Goal: Transaction & Acquisition: Purchase product/service

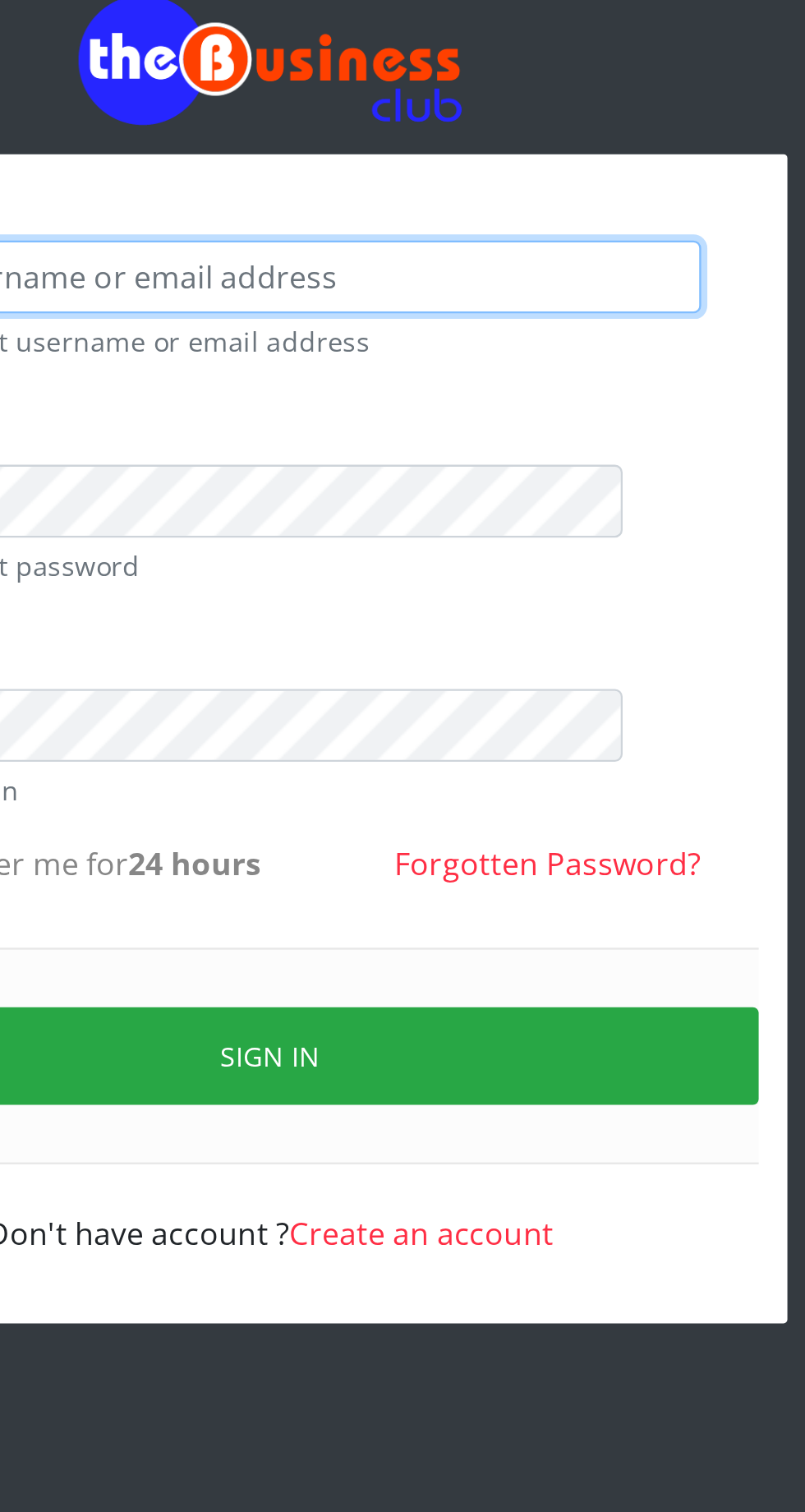
click at [374, 246] on input "text" at bounding box center [418, 241] width 339 height 32
type input "Musluky"
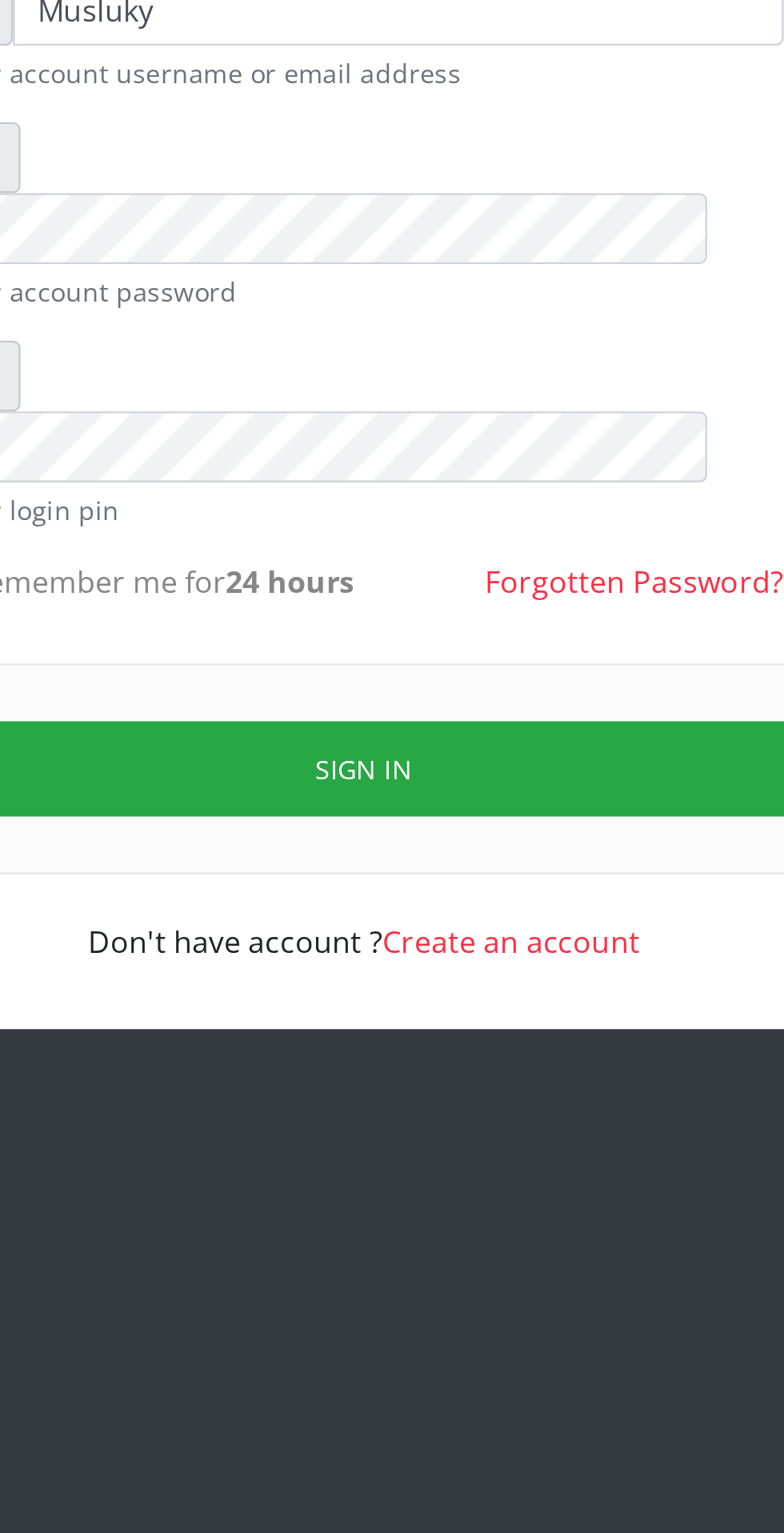
click at [462, 545] on button "Sign in" at bounding box center [392, 565] width 408 height 41
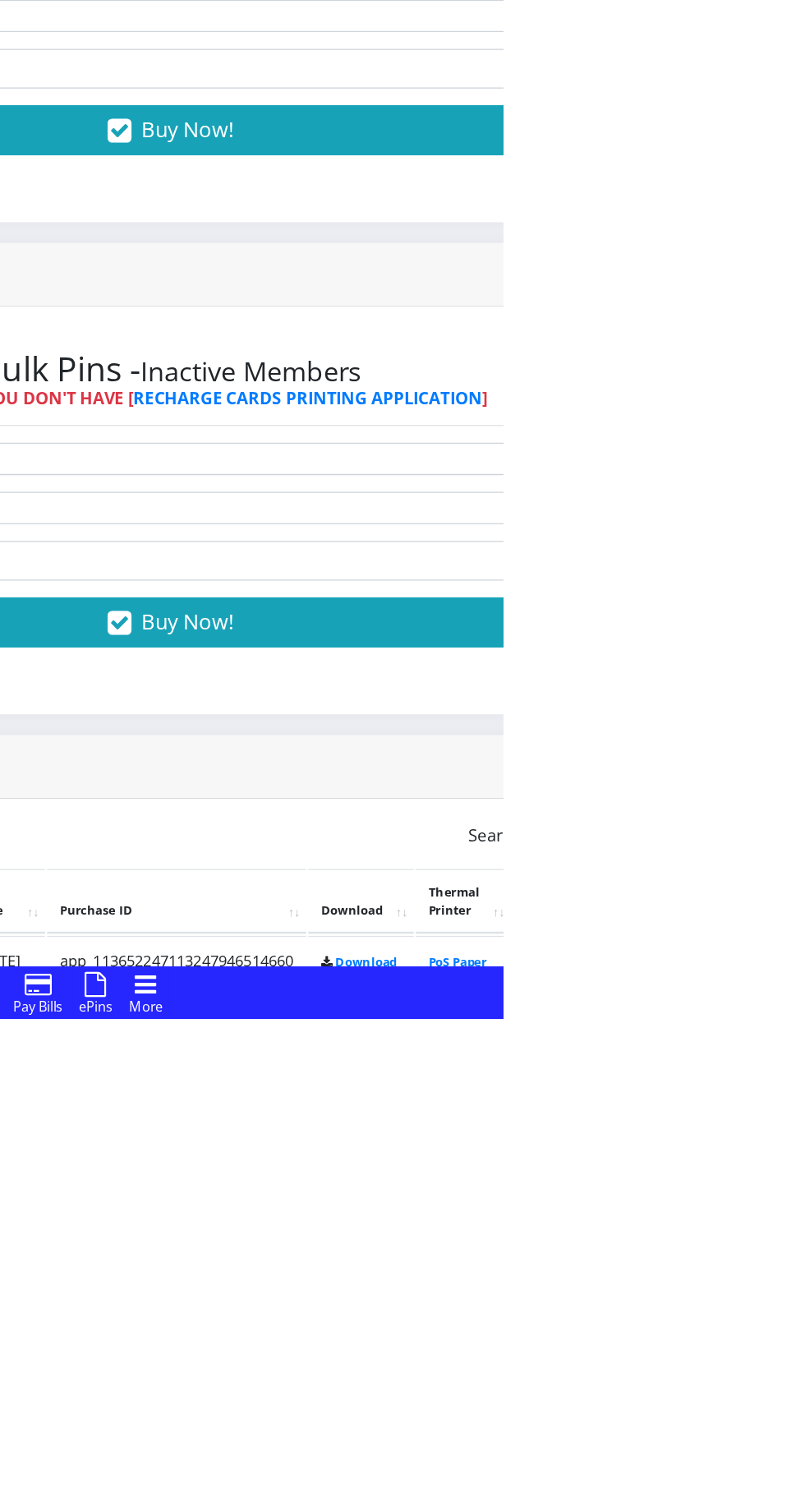
scroll to position [21, 0]
click at [792, 1475] on link "PoS Paper (RawBT)" at bounding box center [769, 1475] width 46 height 31
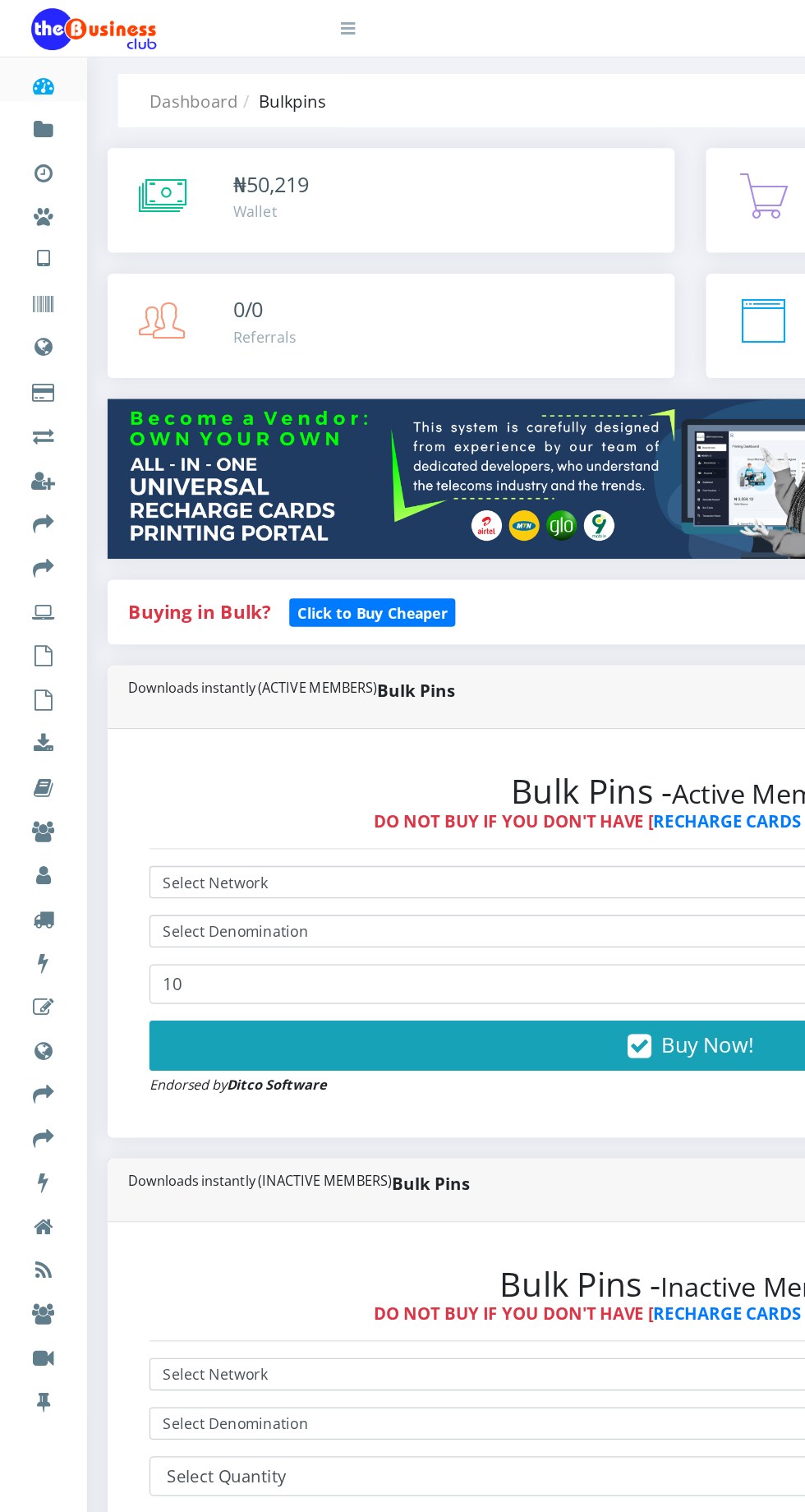
scroll to position [0, 0]
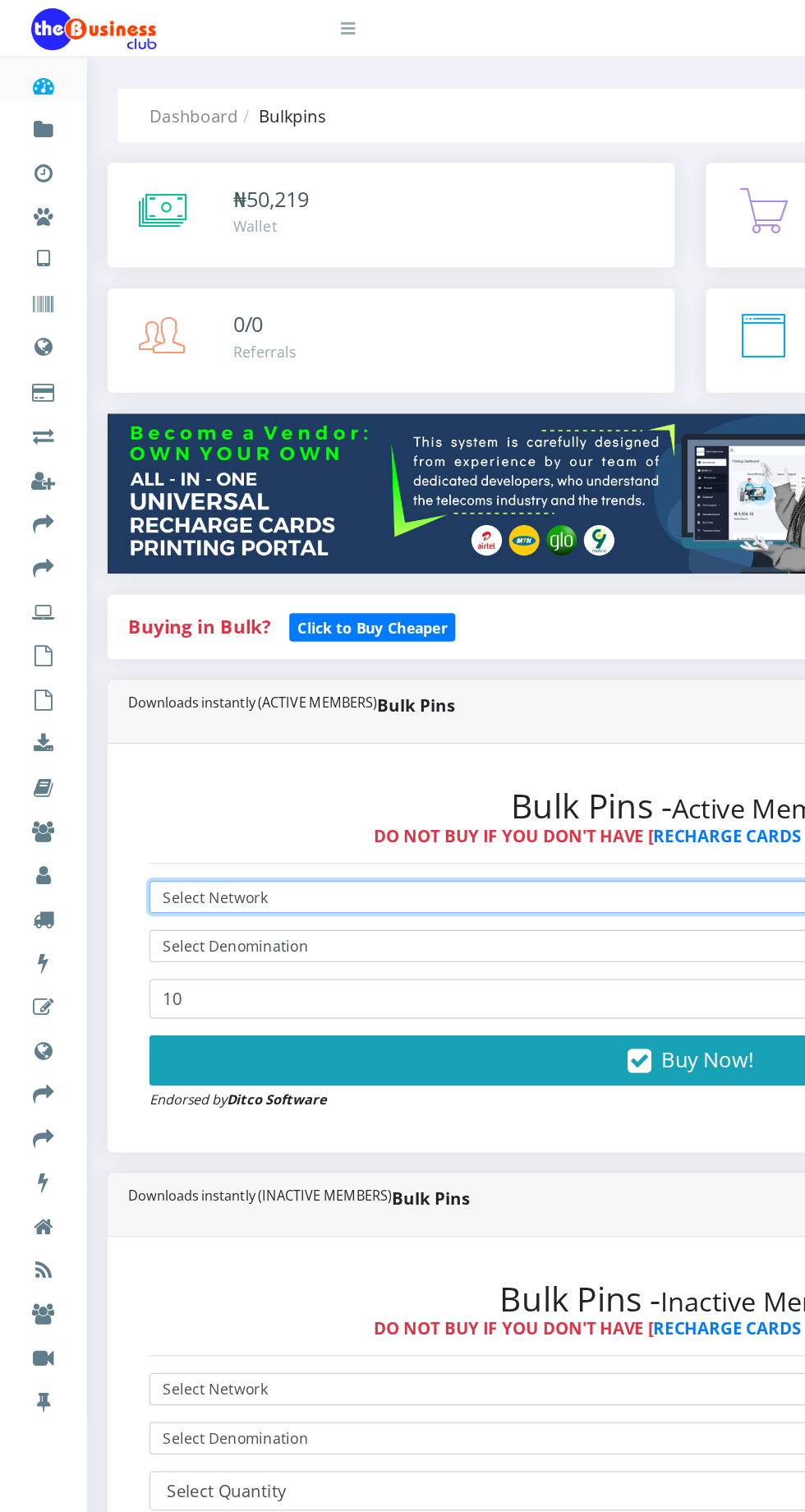
click at [280, 702] on select "Select Network MTN Globacom 9Mobile Airtel" at bounding box center [543, 705] width 851 height 25
select select "MTN"
click at [118, 696] on select "Select Network MTN Globacom 9Mobile Airtel" at bounding box center [543, 705] width 851 height 25
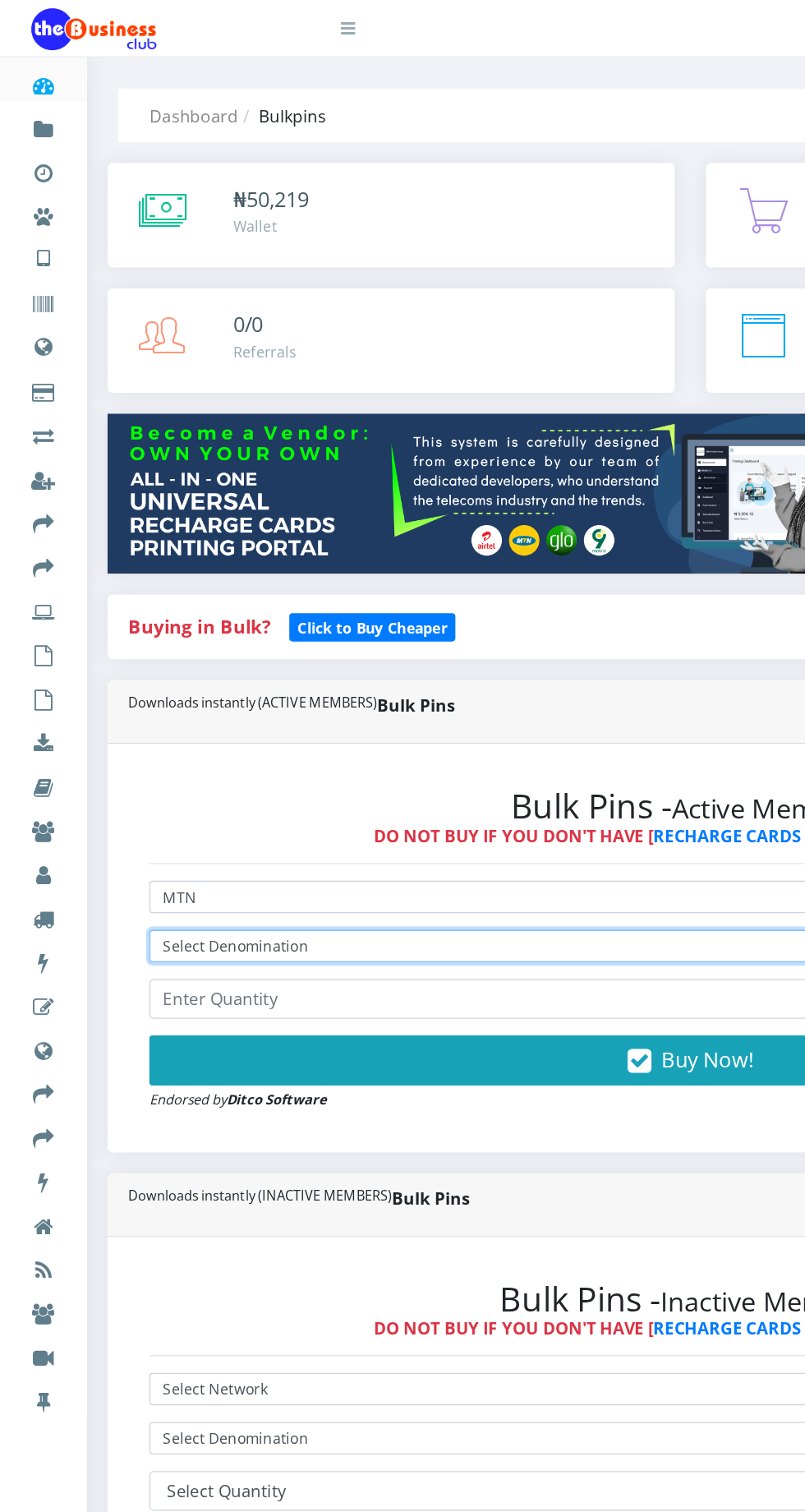
click at [252, 745] on select "Select Denomination MTN NGN100 - ₦96.98 MTN NGN200 - ₦193.96 MTN NGN400 - ₦387.…" at bounding box center [543, 744] width 851 height 25
select select "484.9-500"
click at [118, 734] on select "Select Denomination MTN NGN100 - ₦96.98 MTN NGN200 - ₦193.96 MTN NGN400 - ₦387.…" at bounding box center [543, 744] width 851 height 25
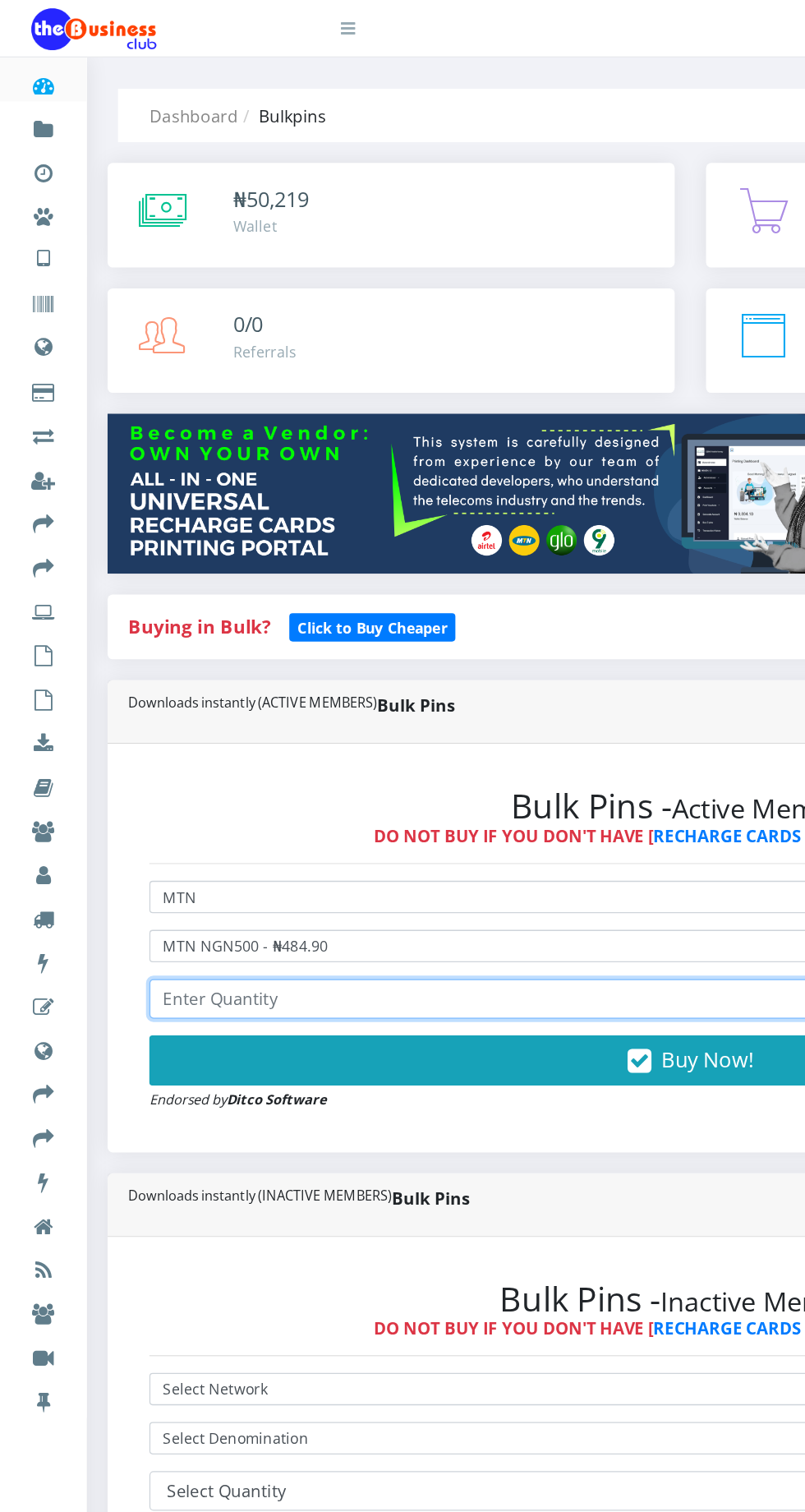
click at [260, 788] on input "number" at bounding box center [543, 786] width 851 height 32
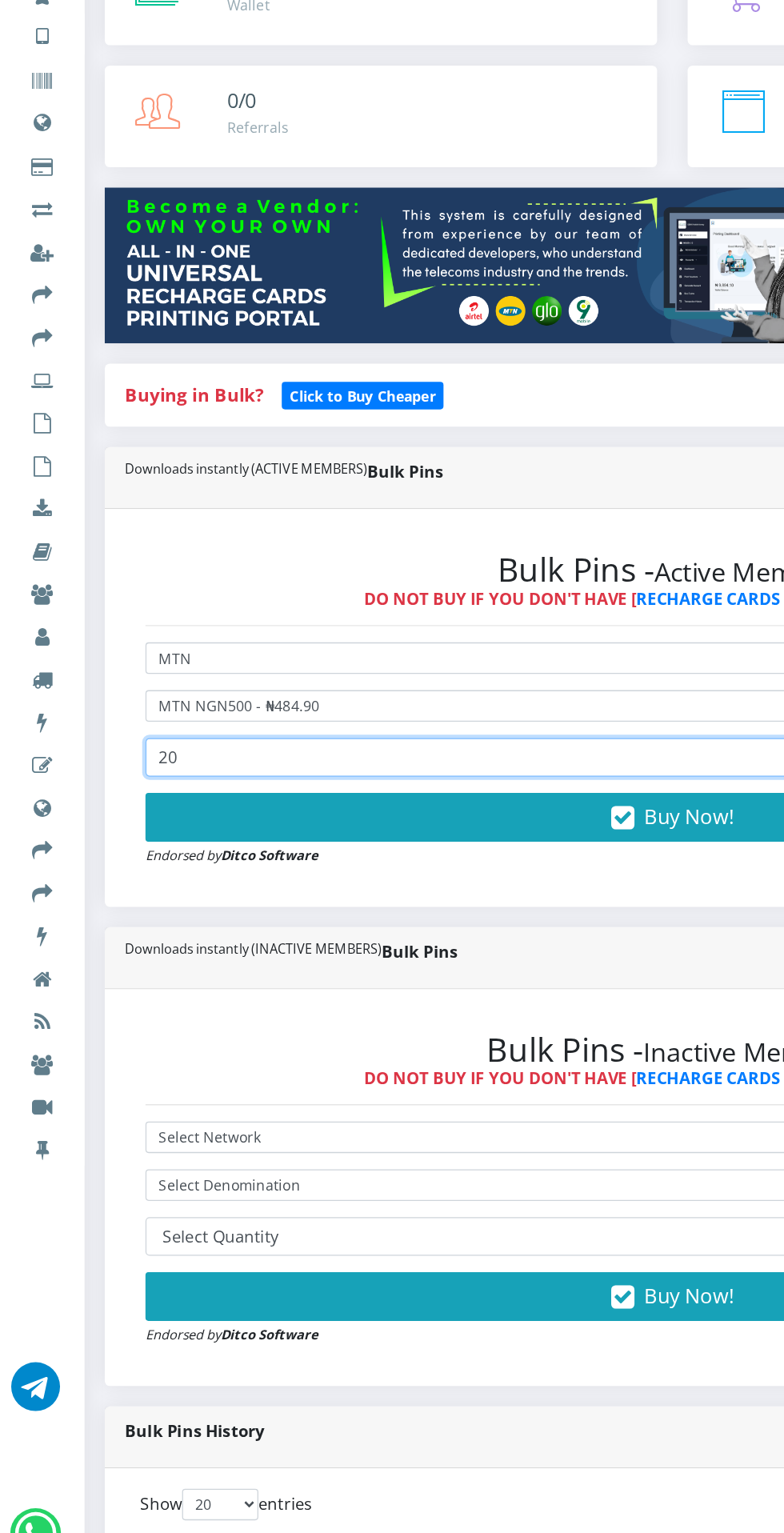
type input "20"
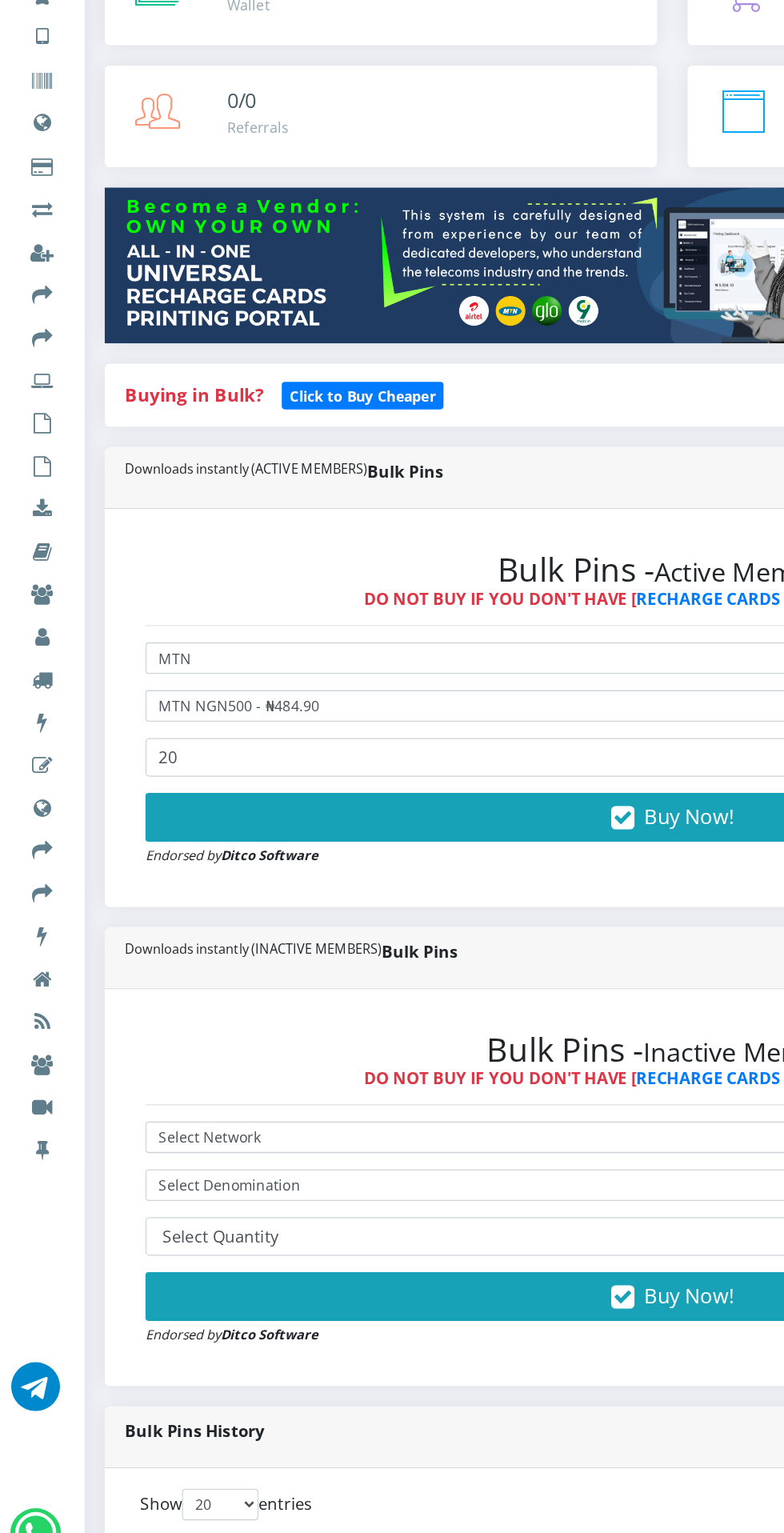
click at [516, 815] on button "Buy Now!" at bounding box center [528, 811] width 828 height 38
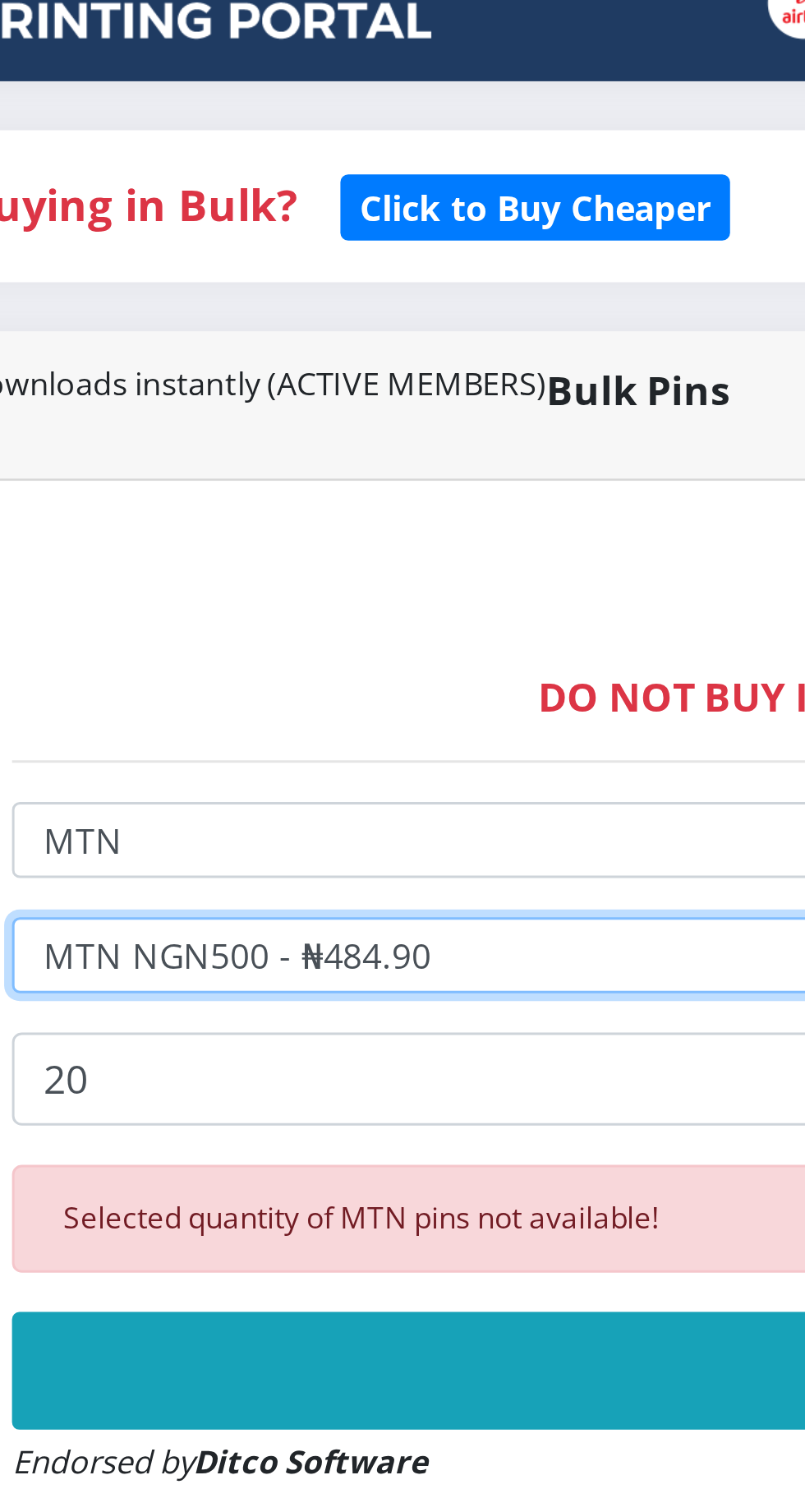
click at [233, 736] on select "Select Denomination MTN NGN100 - ₦96.98 MTN NGN200 - ₦193.96 MTN NGN400 - ₦387.…" at bounding box center [543, 744] width 851 height 25
click at [118, 734] on select "Select Denomination MTN NGN100 - ₦96.98 MTN NGN200 - ₦193.96 MTN NGN400 - ₦387.…" at bounding box center [543, 744] width 851 height 25
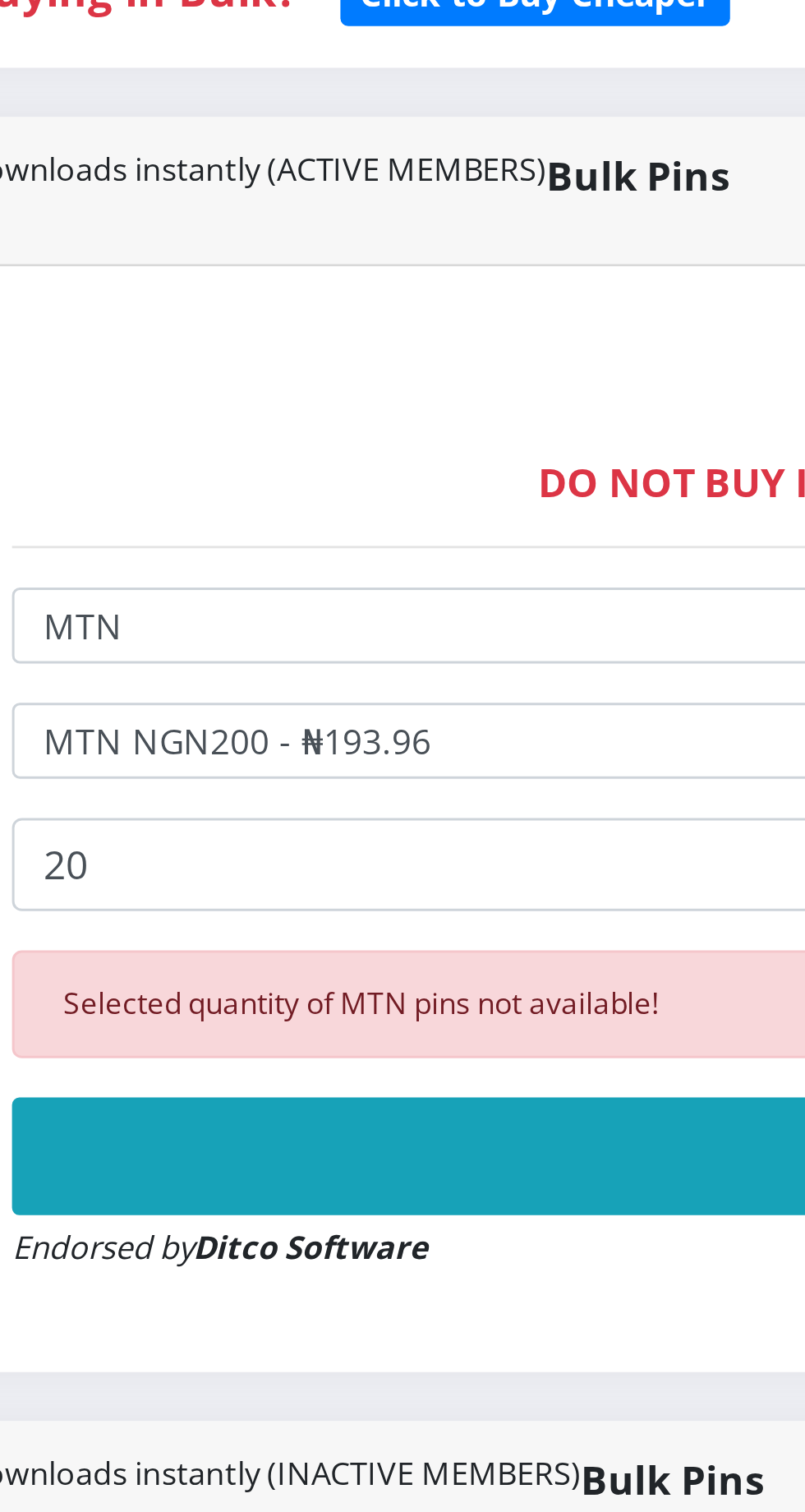
click at [276, 881] on button "Buy Now!" at bounding box center [543, 882] width 851 height 40
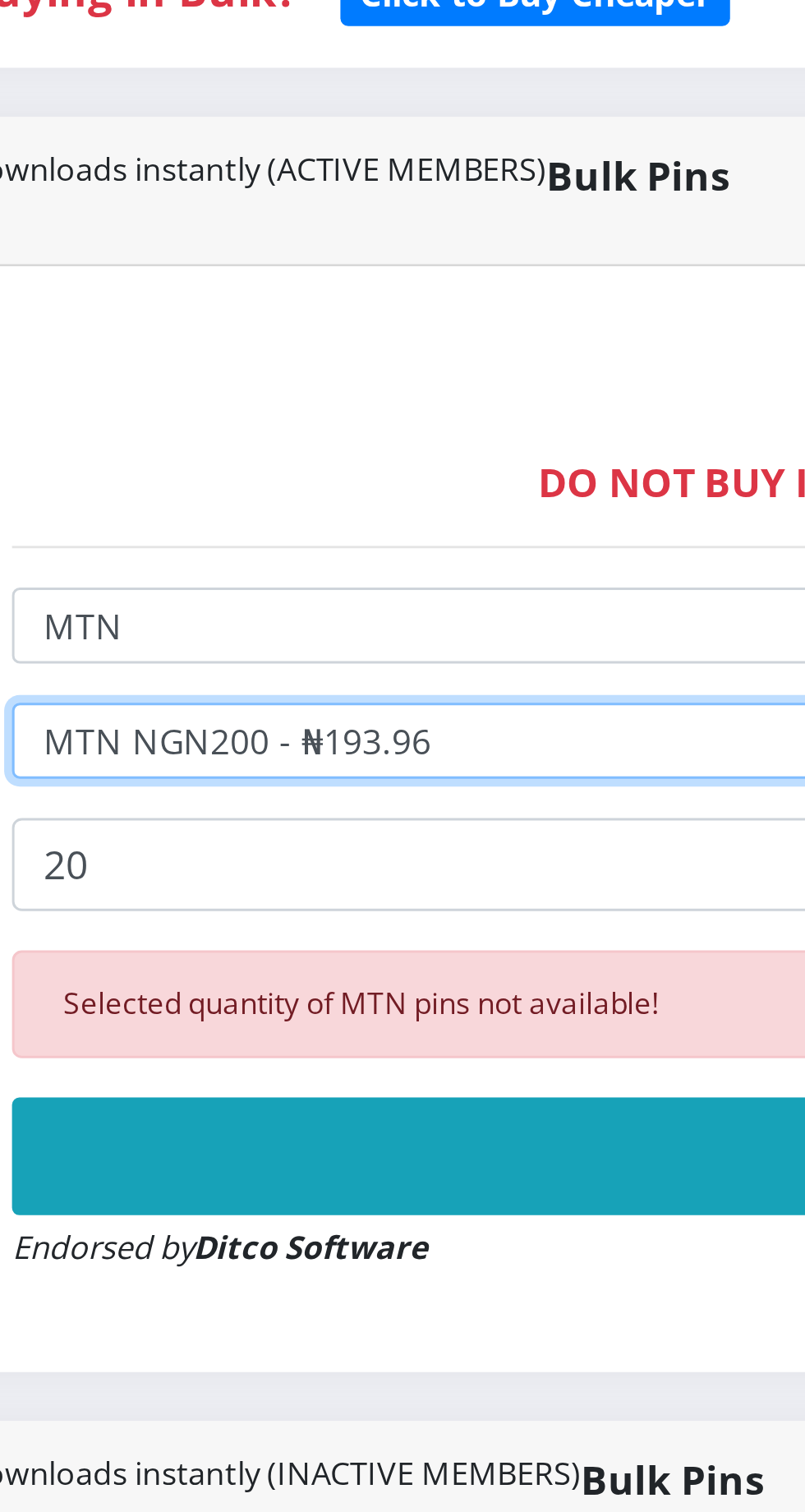
click at [237, 742] on select "Select Denomination MTN NGN100 - ₦96.98 MTN NGN200 - ₦193.96 MTN NGN400 - ₦387.…" at bounding box center [543, 744] width 851 height 25
select select "96.98-100"
click at [118, 734] on select "Select Denomination MTN NGN100 - ₦96.98 MTN NGN200 - ₦193.96 MTN NGN400 - ₦387.…" at bounding box center [543, 744] width 851 height 25
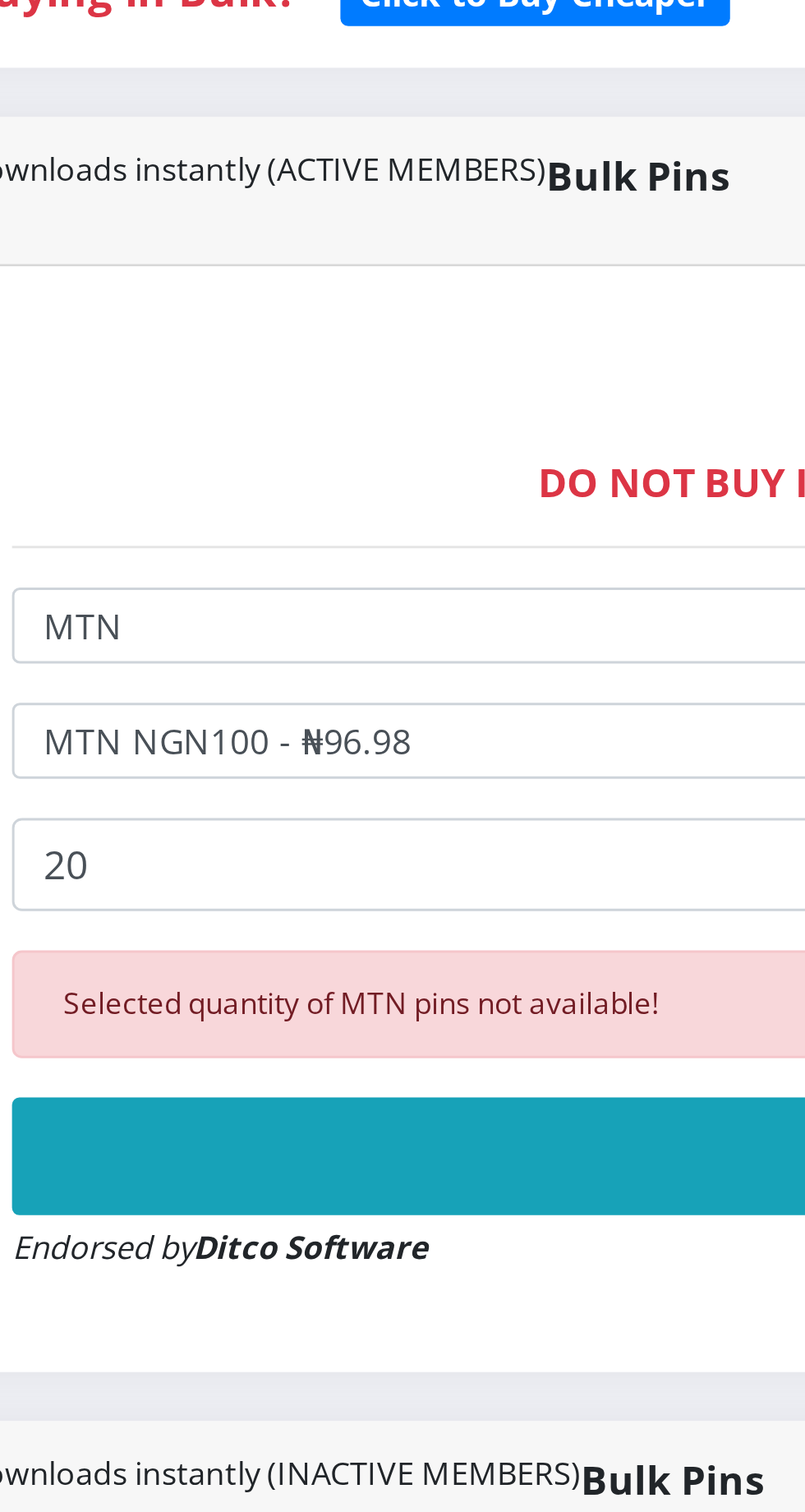
click at [255, 883] on button "Buy Now!" at bounding box center [543, 882] width 851 height 40
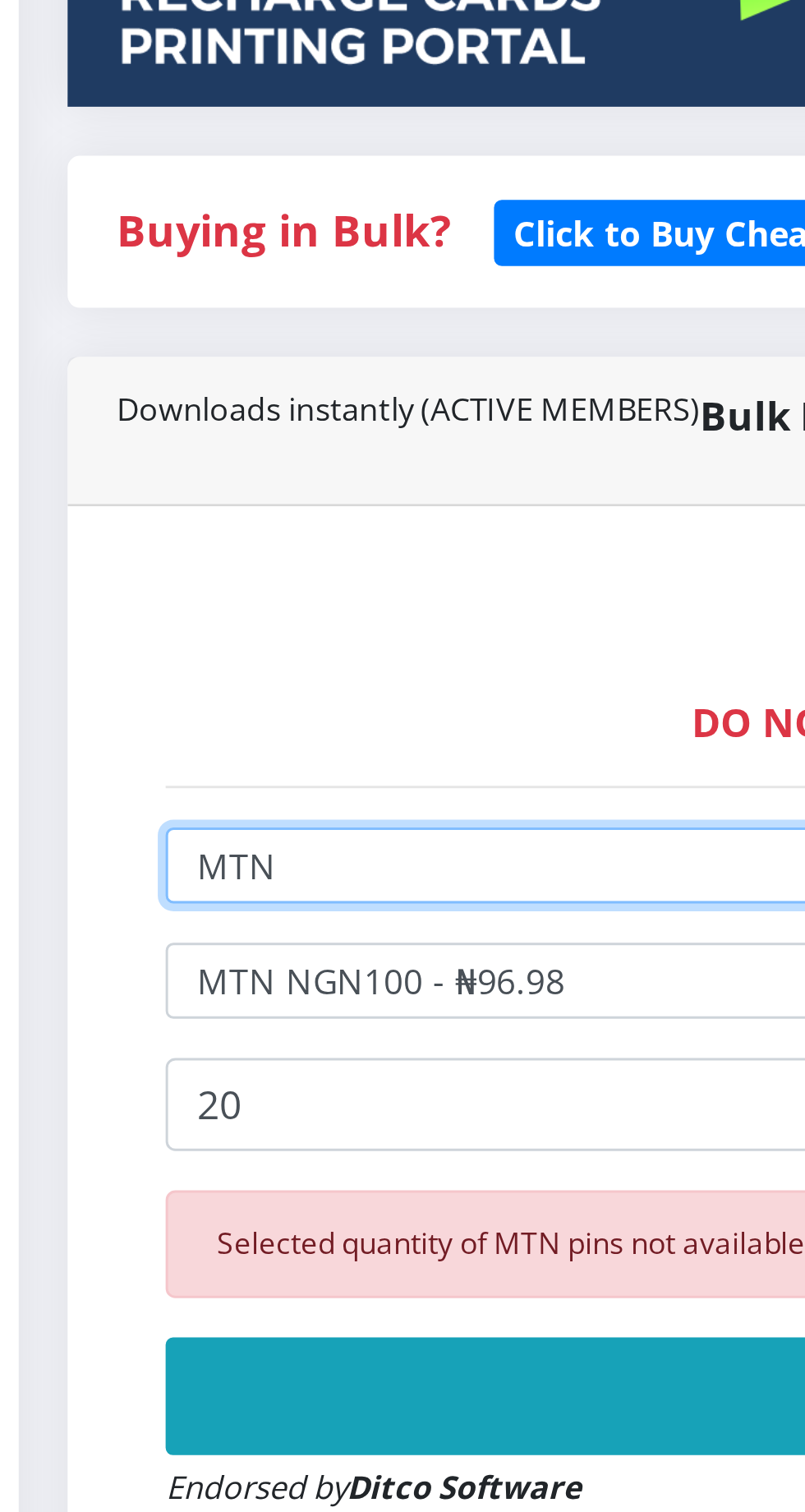
click at [213, 701] on select "Select Network MTN Globacom 9Mobile Airtel" at bounding box center [543, 705] width 851 height 25
select select "Glo"
click at [118, 696] on select "Select Network MTN Globacom 9Mobile Airtel" at bounding box center [543, 705] width 851 height 25
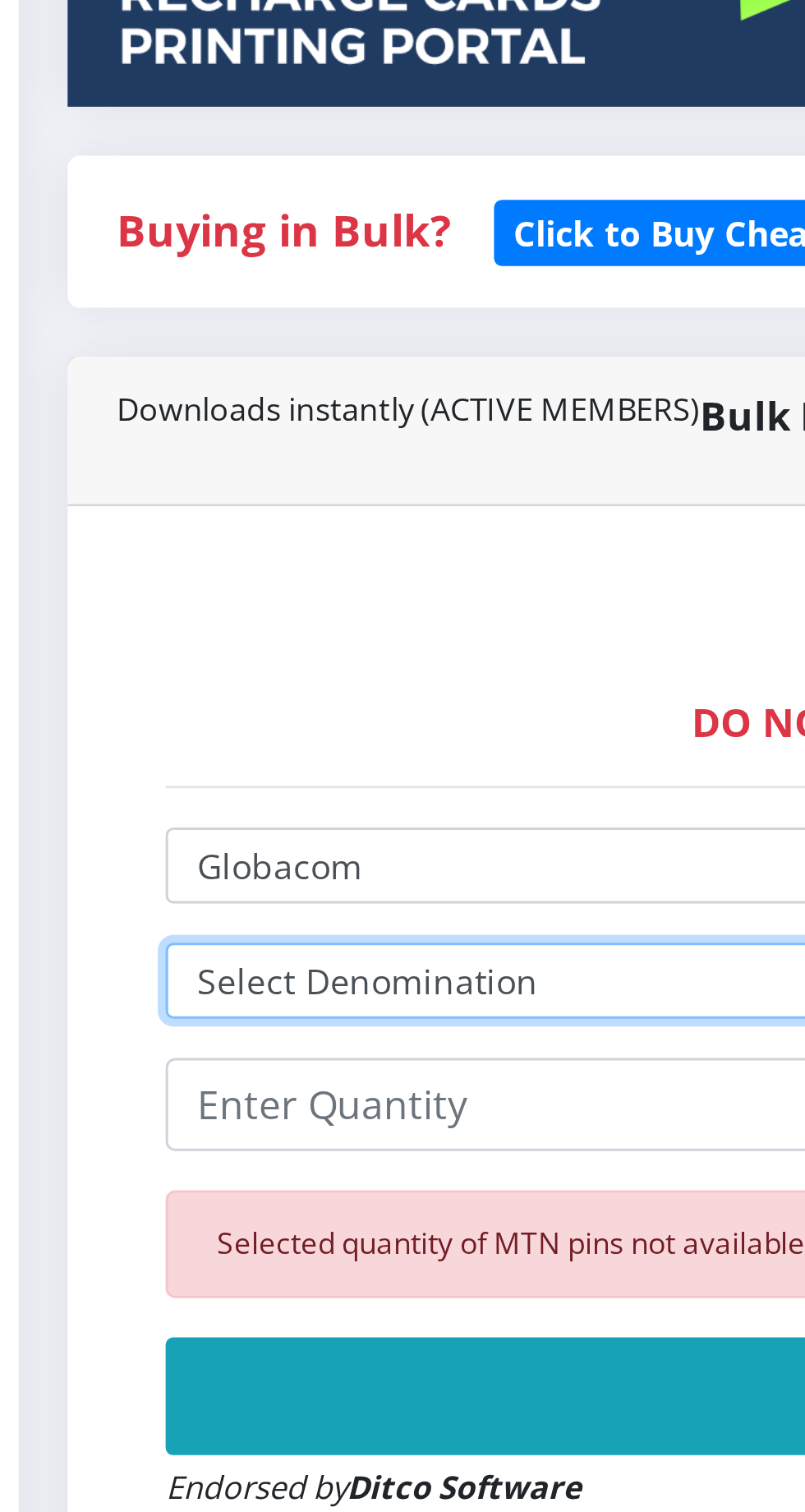
click at [172, 745] on select "Select Denomination Glo NGN100 - ₦96.50 Glo NGN200 - ₦193.00 Glo NGN500 - ₦482.…" at bounding box center [543, 744] width 851 height 25
select select "96.5-100"
click at [118, 734] on select "Select Denomination Glo NGN100 - ₦96.50 Glo NGN200 - ₦193.00 Glo NGN500 - ₦482.…" at bounding box center [543, 744] width 851 height 25
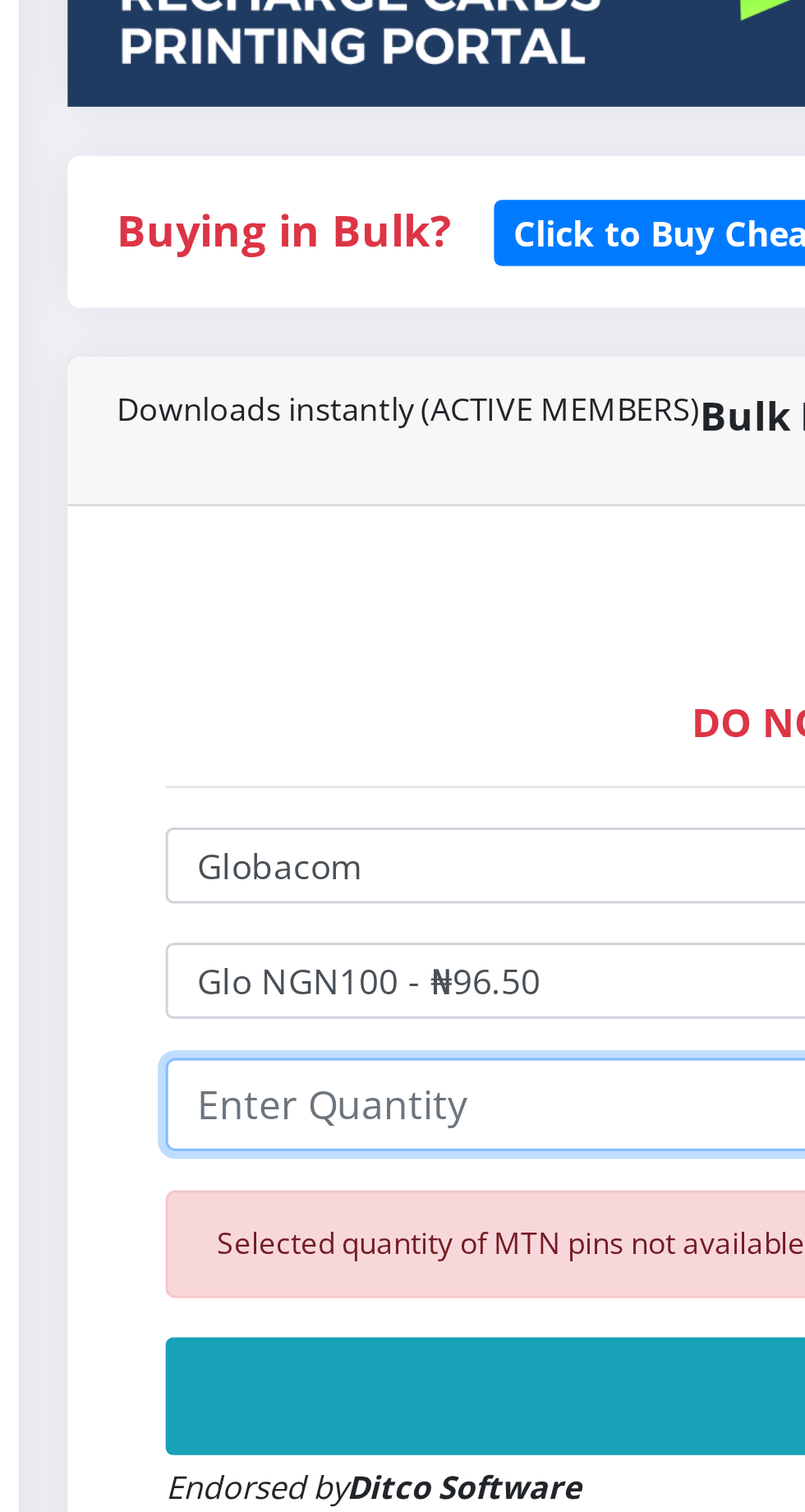
click at [201, 798] on input "number" at bounding box center [543, 786] width 851 height 32
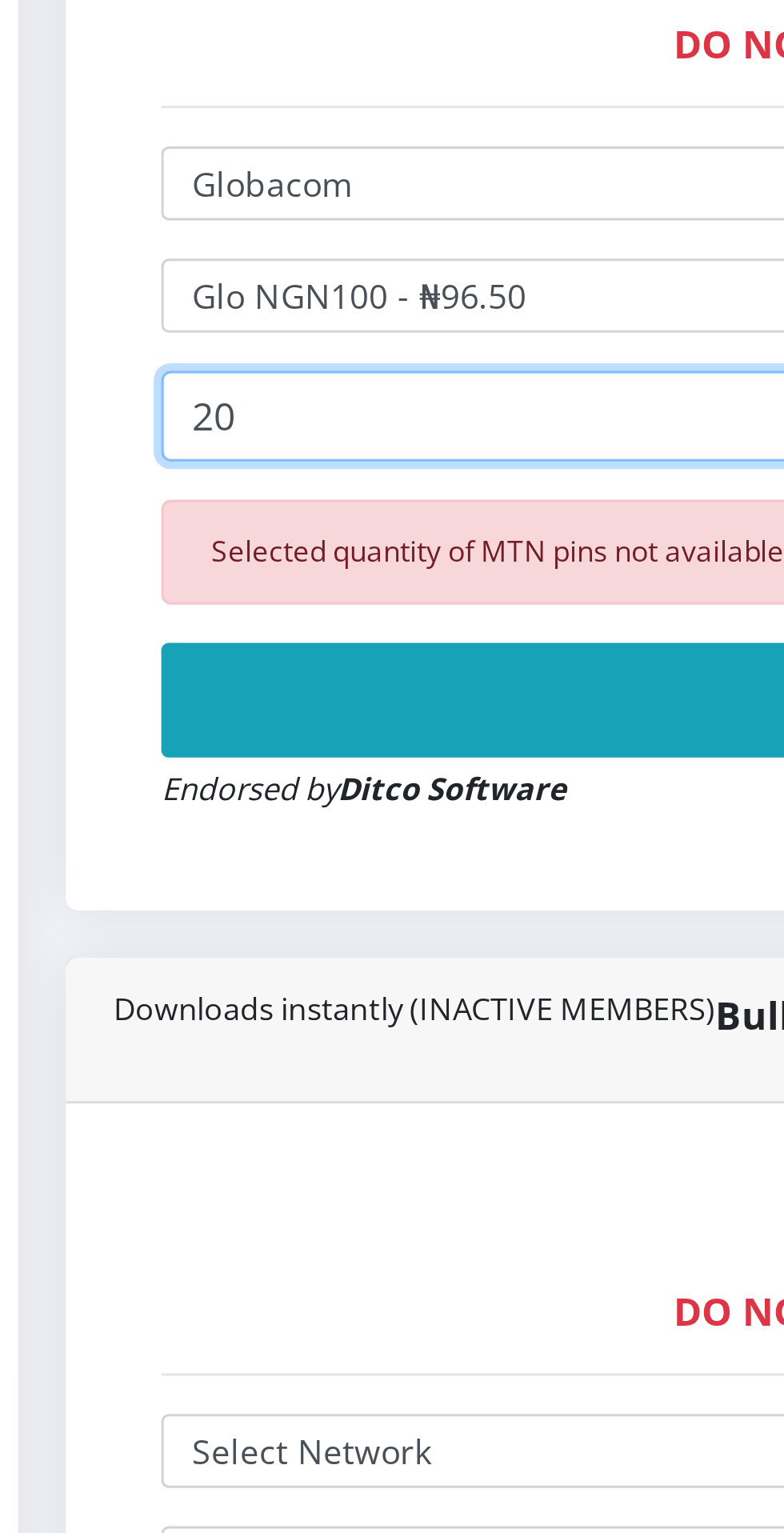
type input "20"
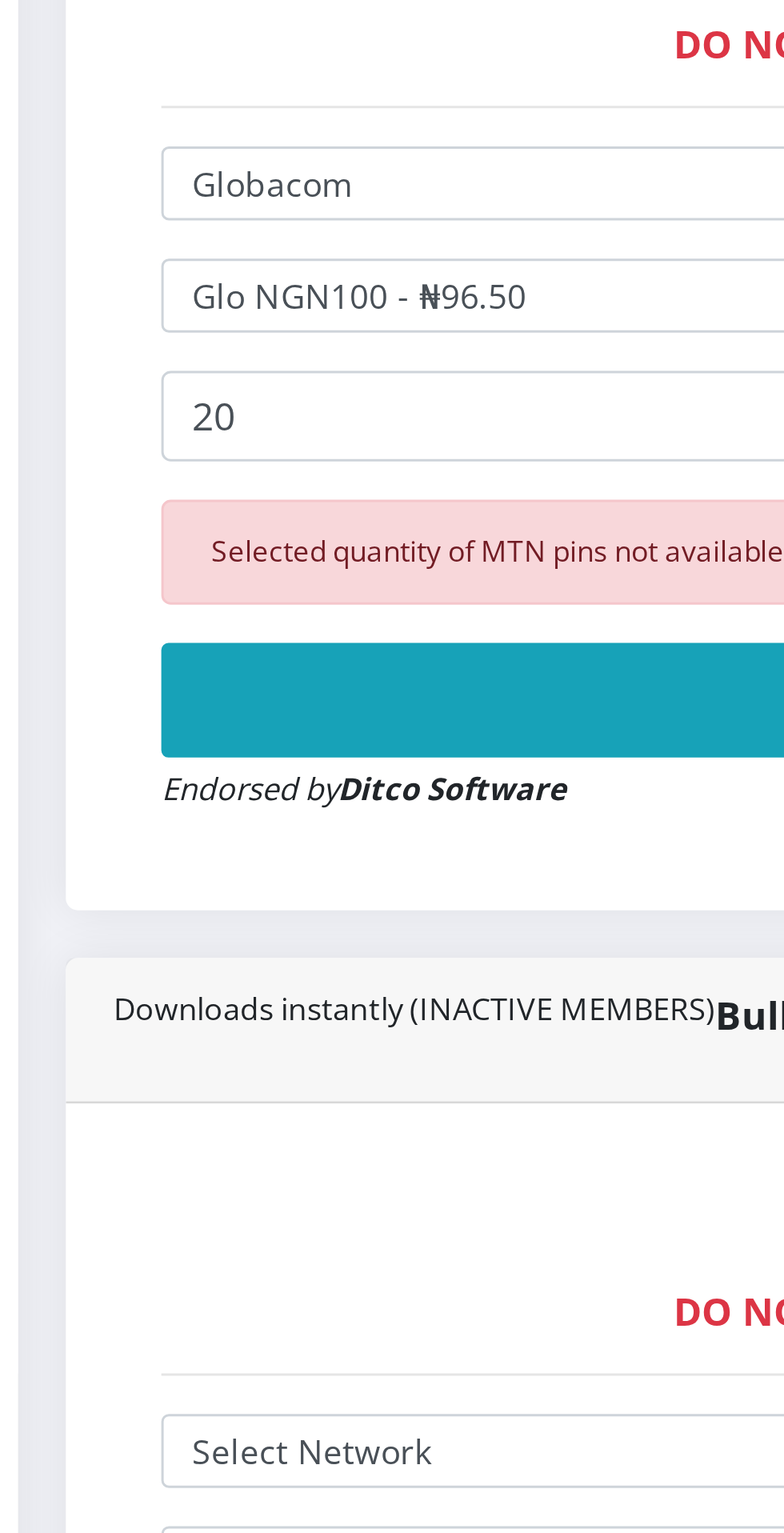
click at [270, 860] on button "Buy Now!" at bounding box center [528, 859] width 828 height 38
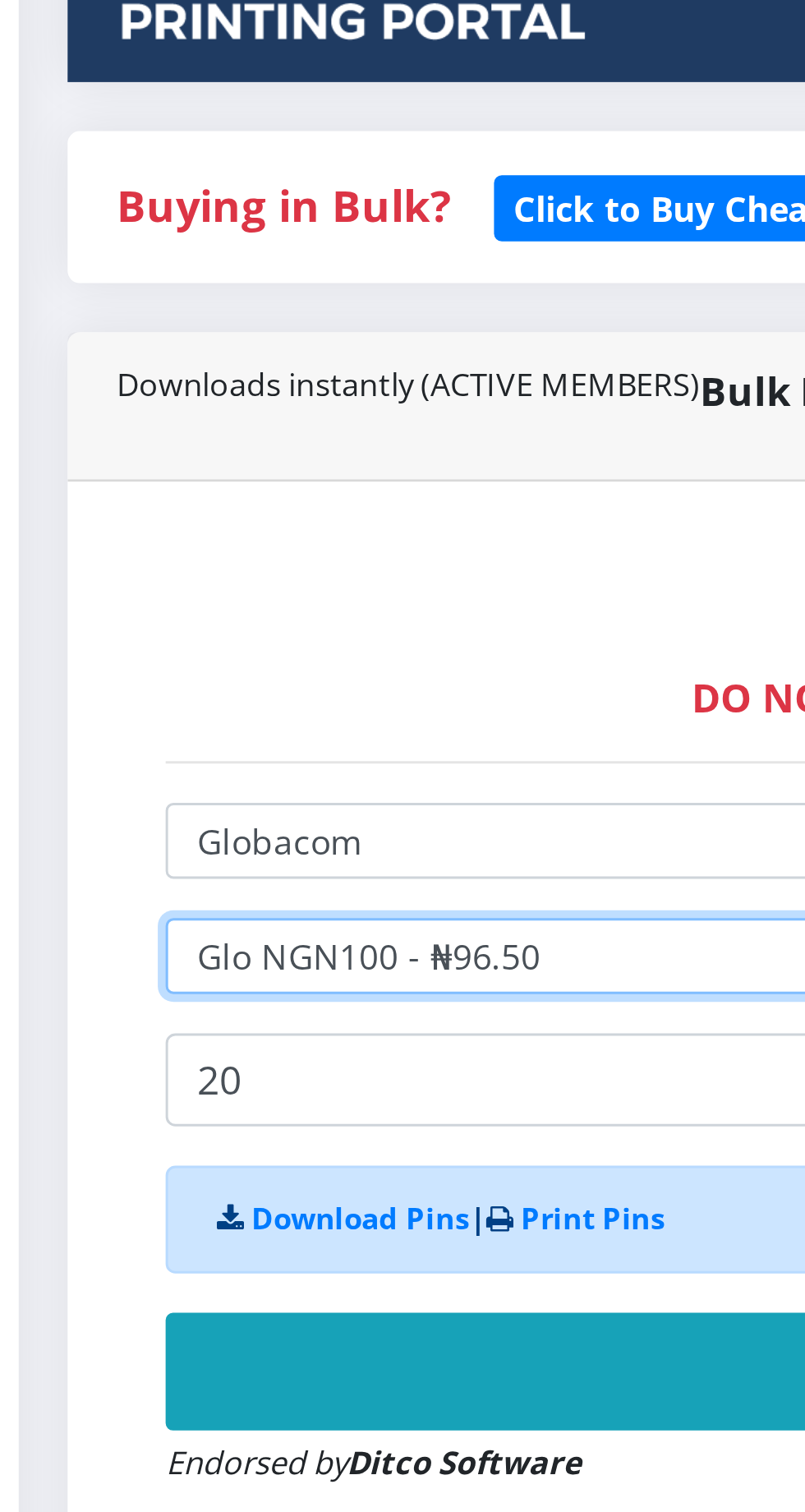
click at [224, 749] on select "Select Denomination Glo NGN100 - ₦96.50 Glo NGN200 - ₦193.00 Glo NGN500 - ₦482.…" at bounding box center [543, 744] width 851 height 25
select select "193-200"
click at [118, 734] on select "Select Denomination Glo NGN100 - ₦96.50 Glo NGN200 - ₦193.00 Glo NGN500 - ₦482.…" at bounding box center [543, 744] width 851 height 25
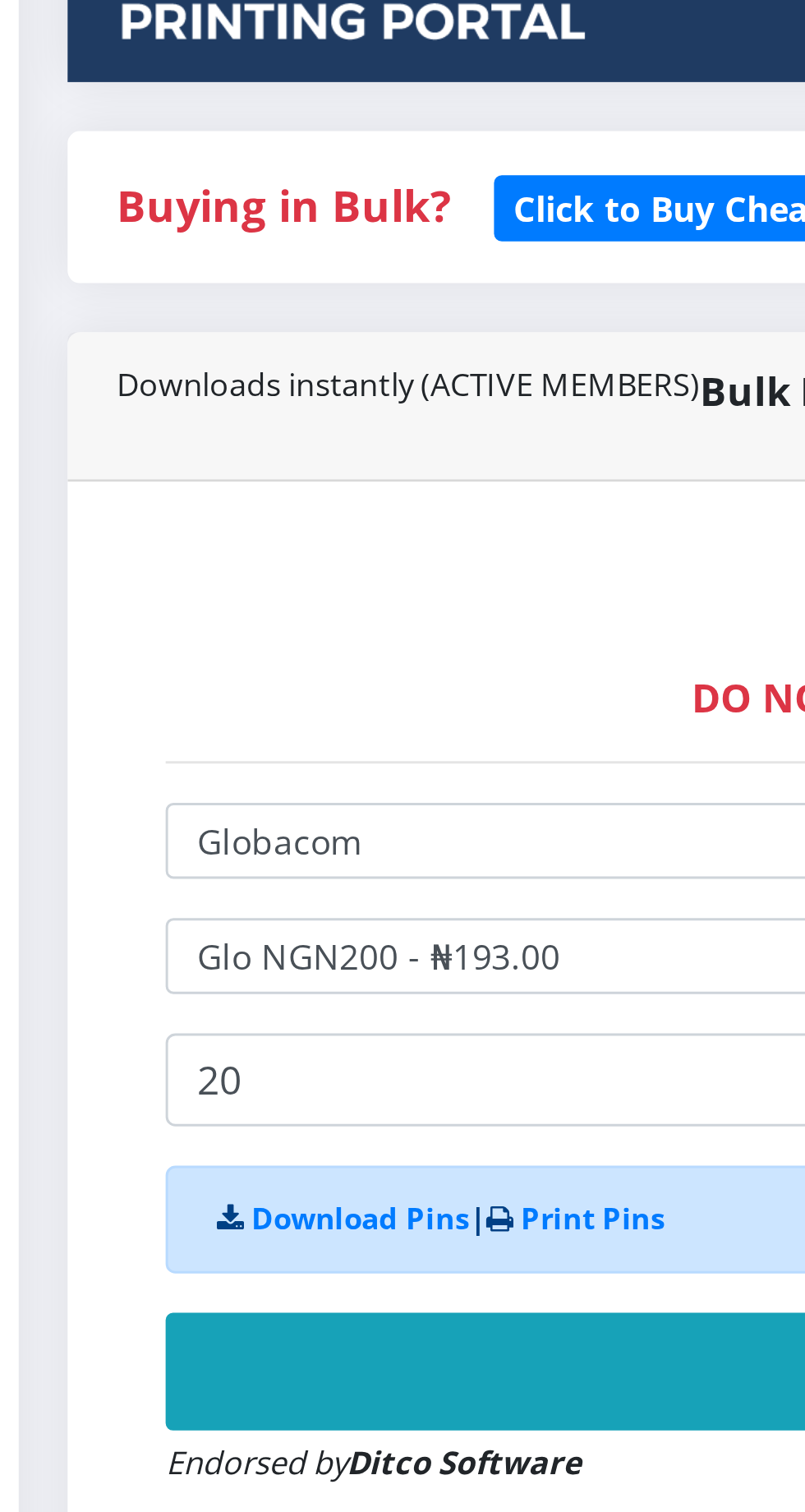
click at [224, 875] on button "Buy Now!" at bounding box center [543, 882] width 851 height 40
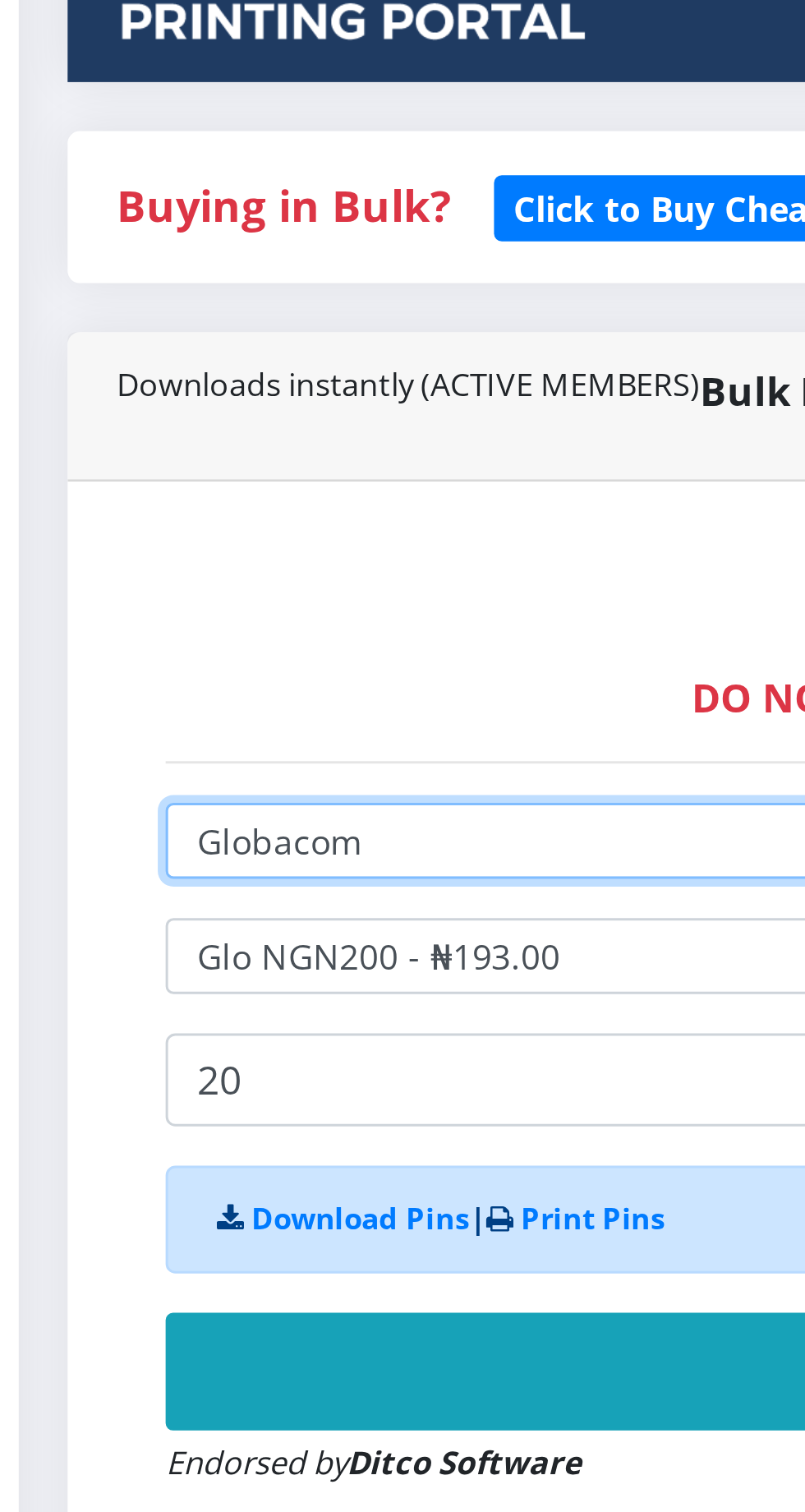
click at [204, 704] on select "Select Network MTN Globacom 9Mobile Airtel" at bounding box center [543, 705] width 851 height 25
select select "Airtel"
click at [118, 696] on select "Select Network MTN Globacom 9Mobile Airtel" at bounding box center [543, 705] width 851 height 25
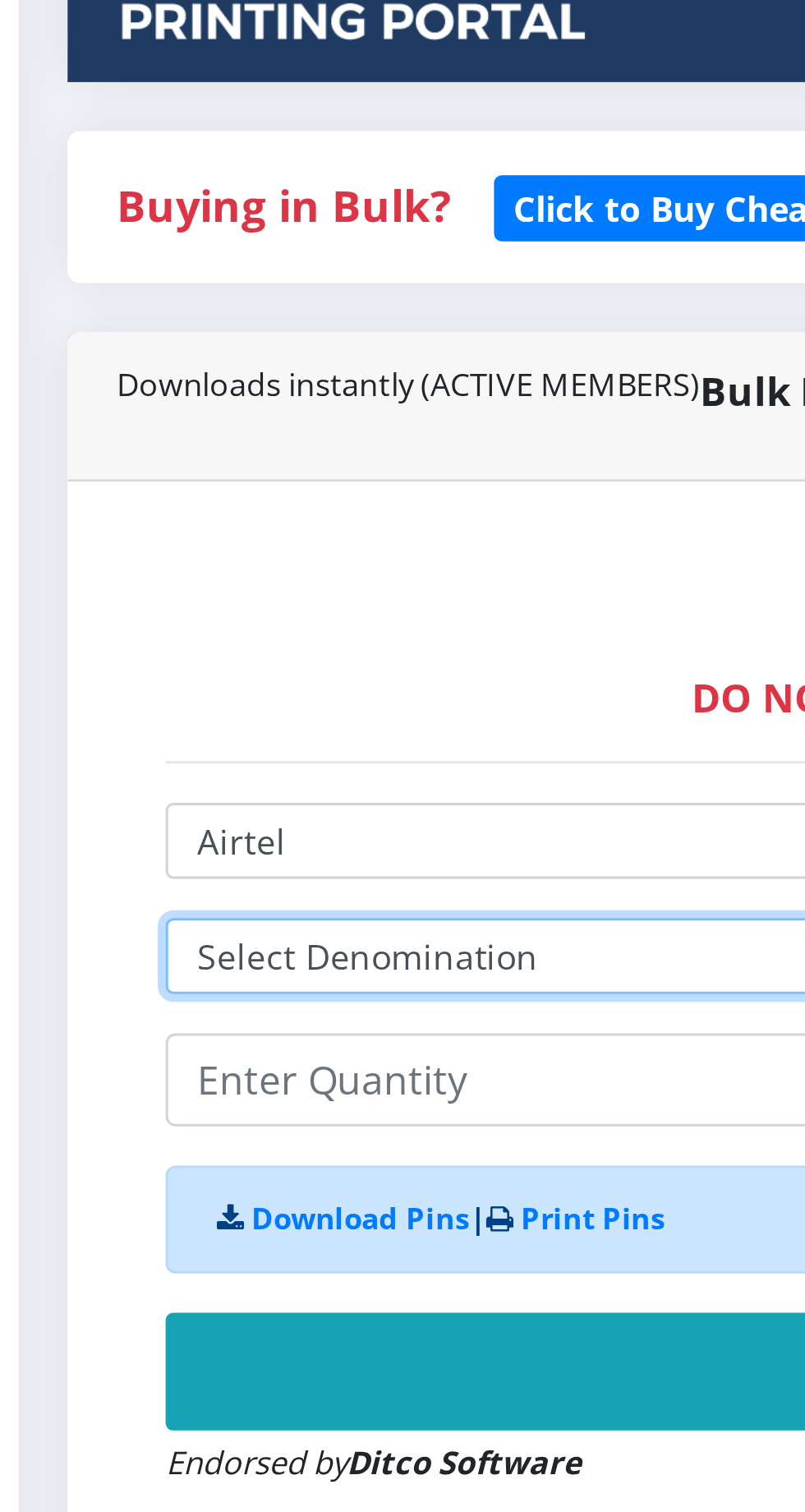
click at [188, 739] on select "Select Denomination Airtel NGN100 - ₦96.37 Airtel NGN200 - ₦192.74 Airtel NGN50…" at bounding box center [543, 744] width 851 height 25
select select "96.37-100"
click at [118, 734] on select "Select Denomination Airtel NGN100 - ₦96.37 Airtel NGN200 - ₦192.74 Airtel NGN50…" at bounding box center [543, 744] width 851 height 25
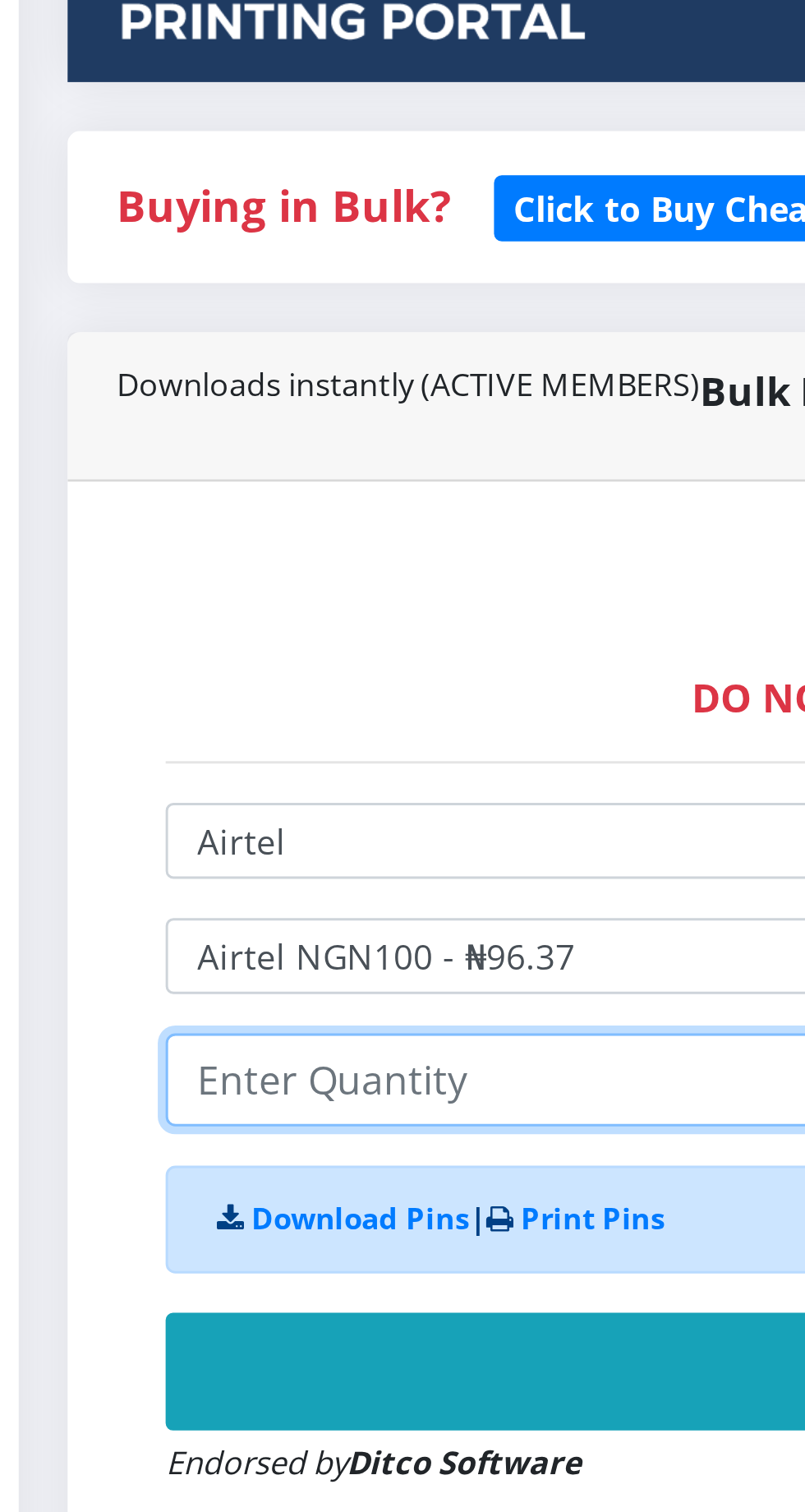
click at [213, 785] on input "number" at bounding box center [543, 786] width 851 height 32
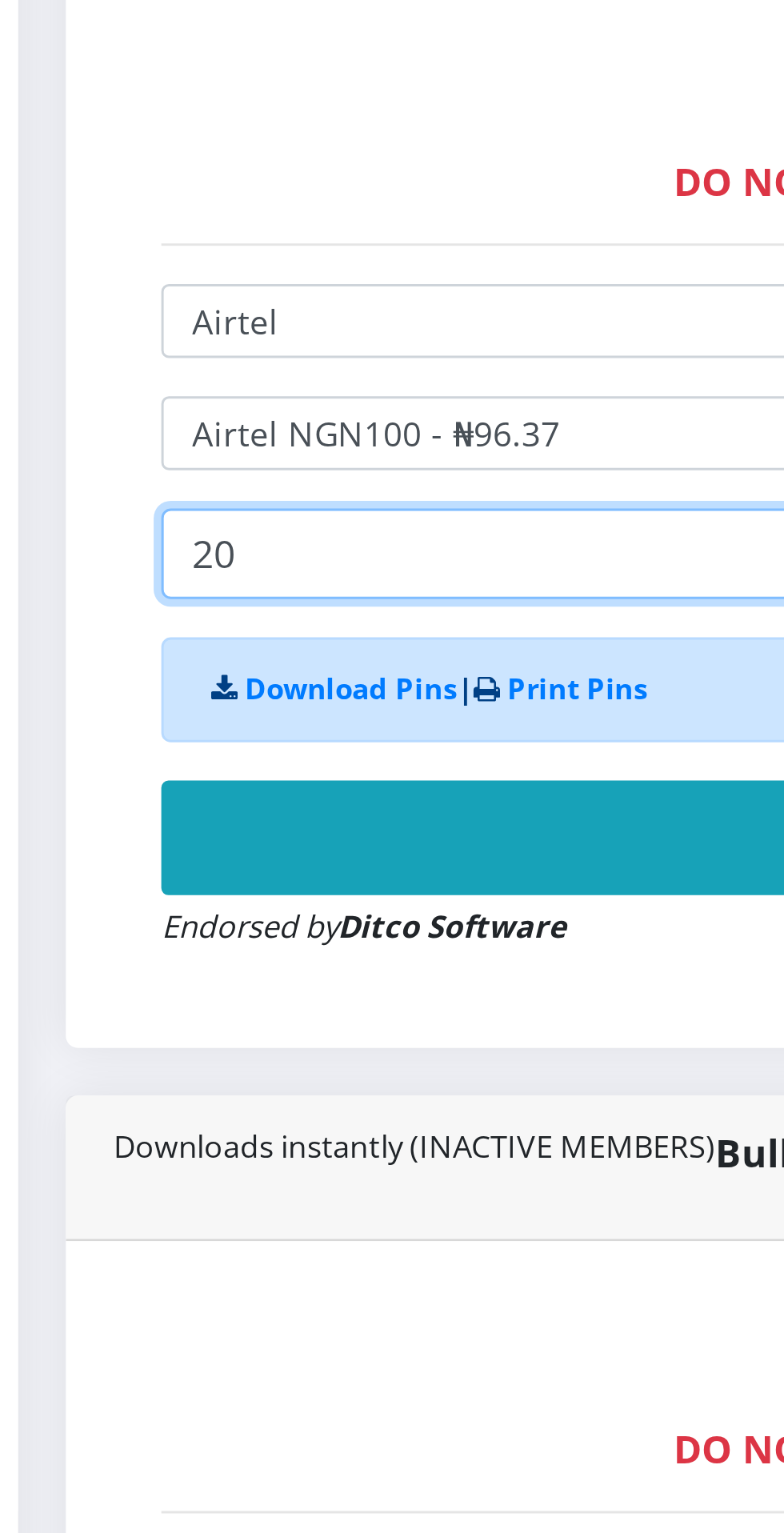
type input "20"
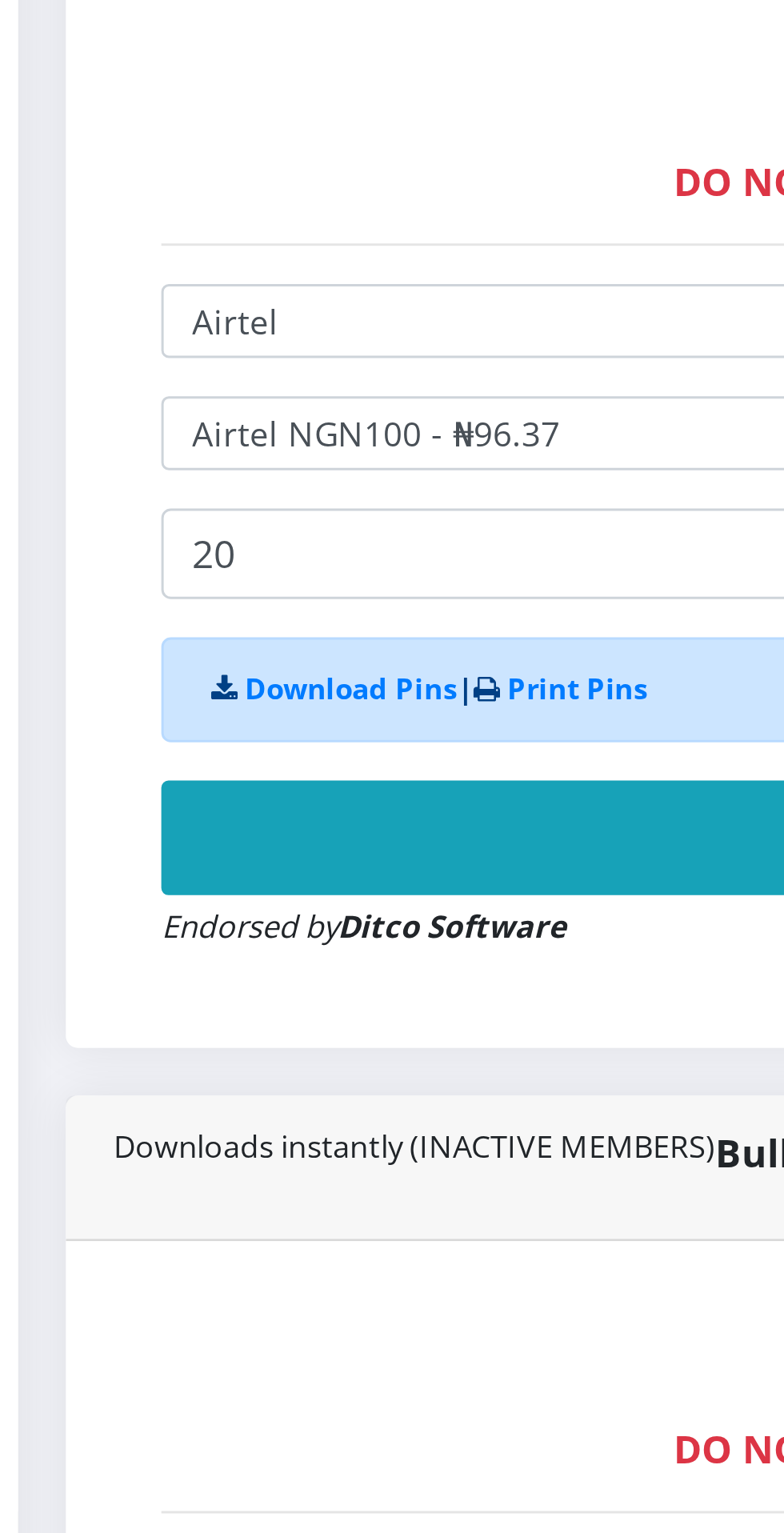
click at [244, 861] on button "Buy Now!" at bounding box center [528, 859] width 828 height 38
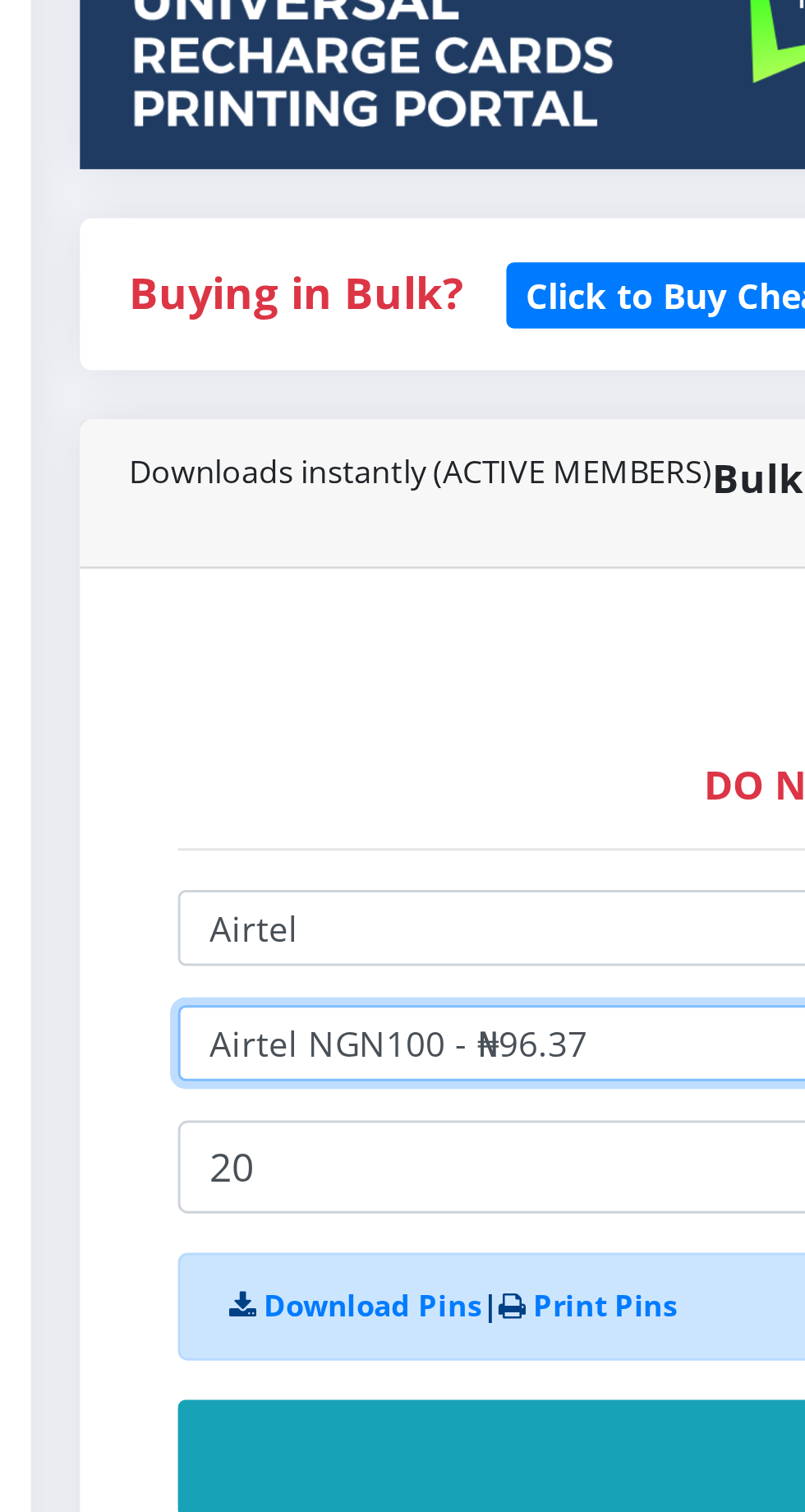
click at [249, 738] on select "Select Denomination Airtel NGN100 - ₦96.37 Airtel NGN200 - ₦192.74 Airtel NGN50…" at bounding box center [543, 744] width 851 height 25
select select "192.74-200"
click at [118, 734] on select "Select Denomination Airtel NGN100 - ₦96.37 Airtel NGN200 - ₦192.74 Airtel NGN50…" at bounding box center [543, 744] width 851 height 25
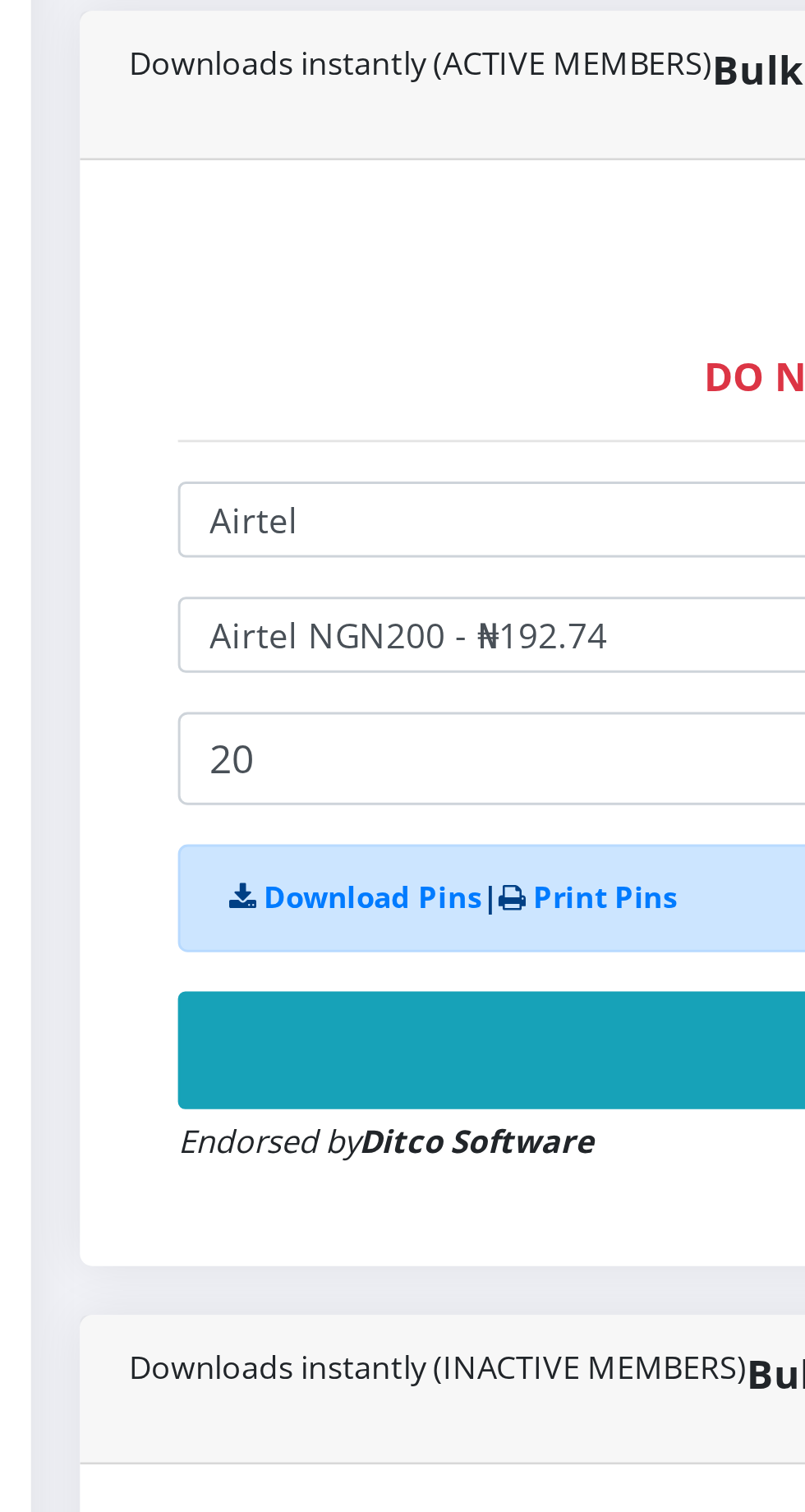
click at [255, 885] on button "Buy Now!" at bounding box center [543, 882] width 851 height 40
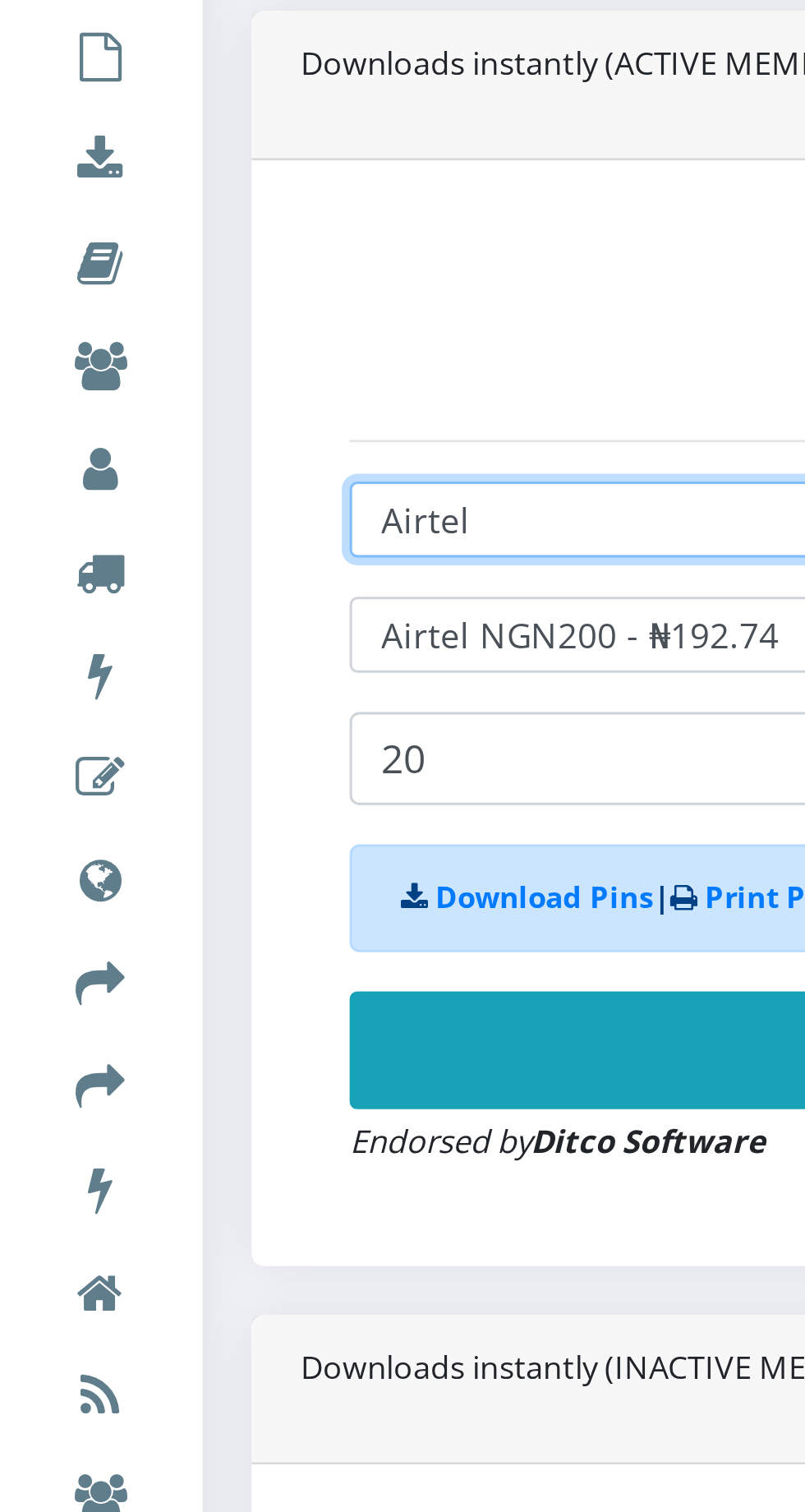
click at [165, 711] on select "Select Network MTN Globacom 9Mobile Airtel" at bounding box center [543, 705] width 851 height 25
select select "Glo"
click at [118, 696] on select "Select Network MTN Globacom 9Mobile Airtel" at bounding box center [543, 705] width 851 height 25
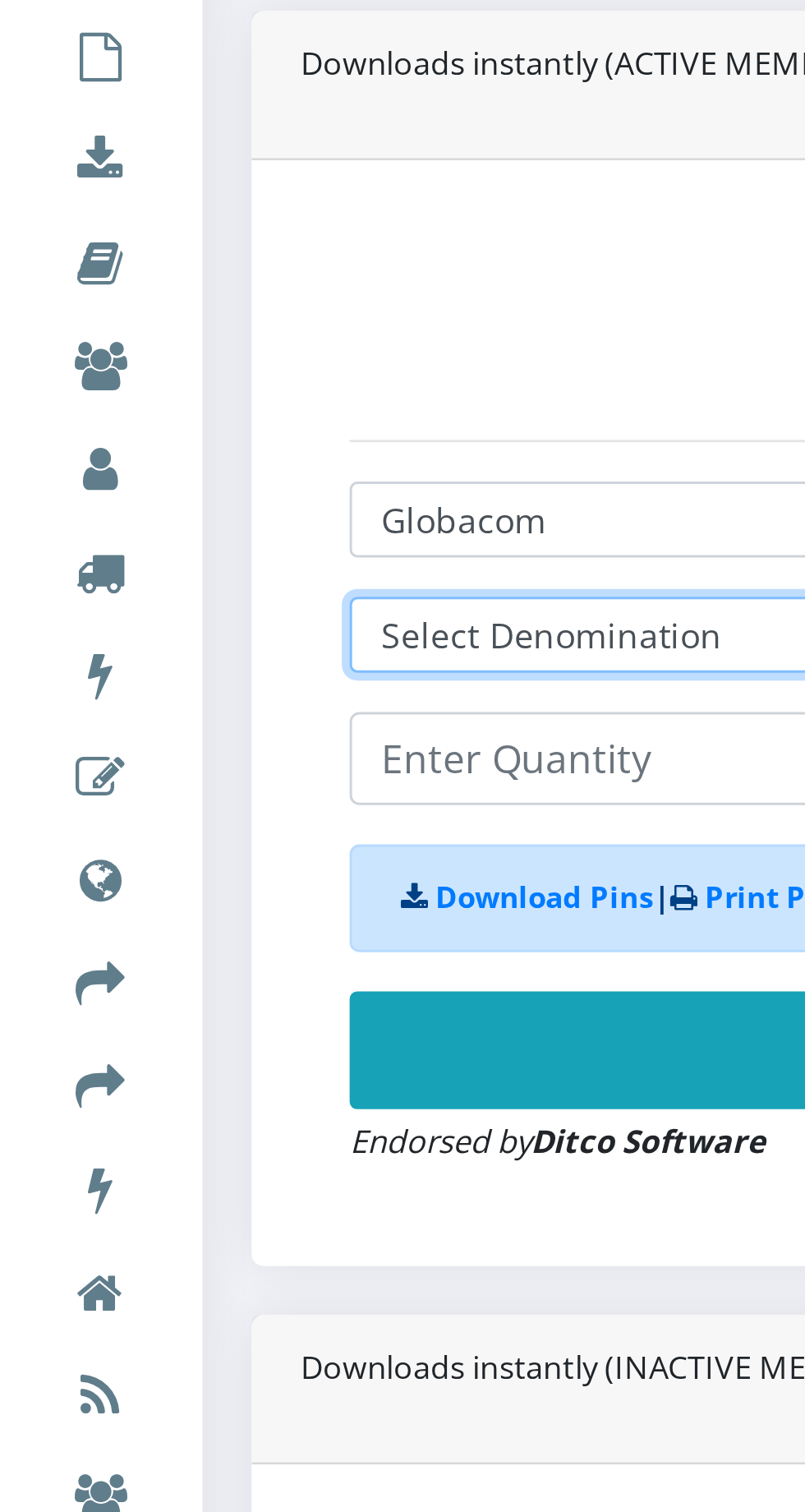
click at [177, 741] on select "Select Denomination Glo NGN100 - ₦96.50 Glo NGN200 - ₦193.00 Glo NGN500 - ₦482.…" at bounding box center [543, 744] width 851 height 25
select select "965-1000"
click at [118, 734] on select "Select Denomination Glo NGN100 - ₦96.50 Glo NGN200 - ₦193.00 Glo NGN500 - ₦482.…" at bounding box center [543, 744] width 851 height 25
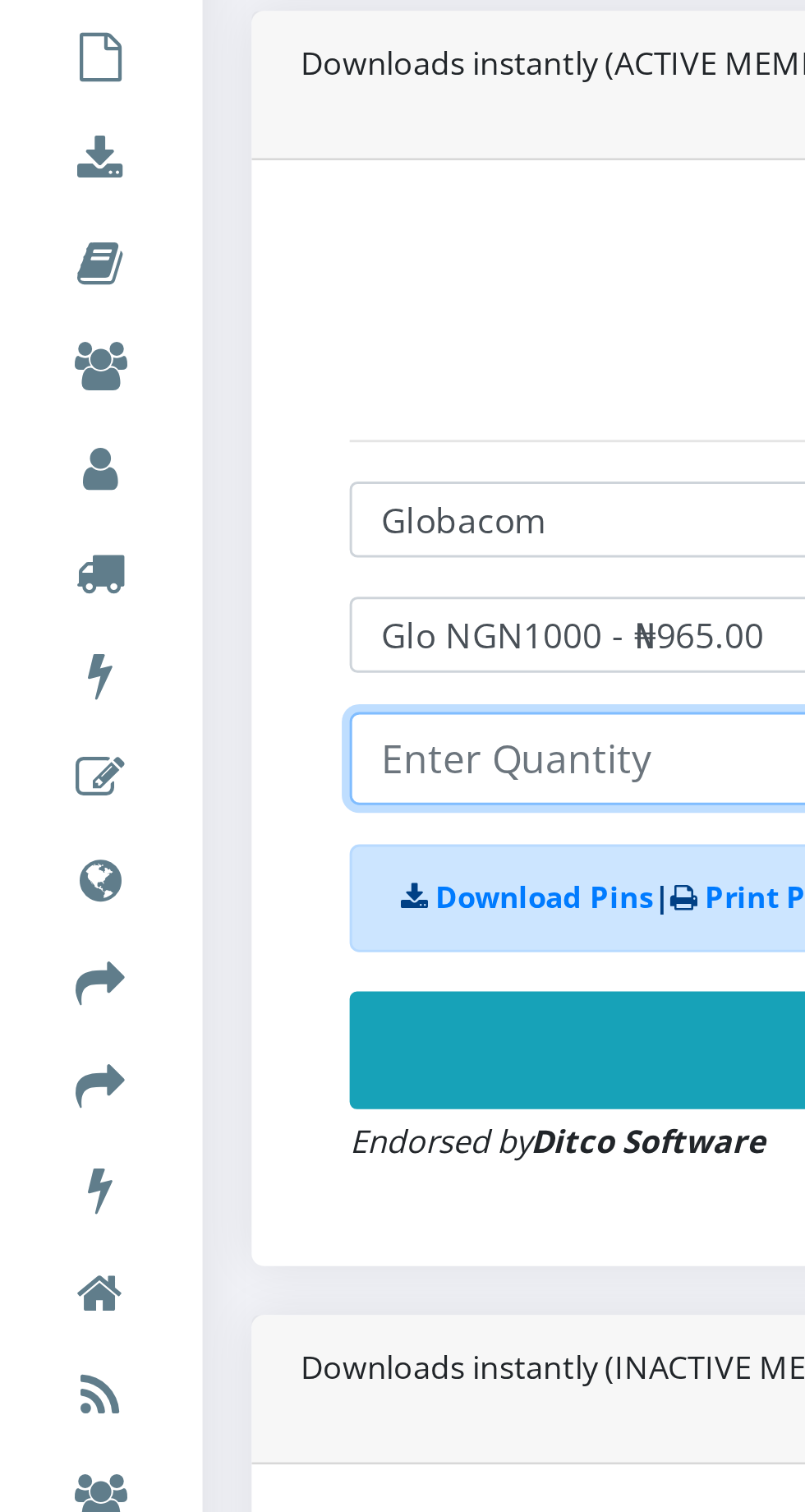
click at [188, 788] on input "number" at bounding box center [543, 786] width 851 height 32
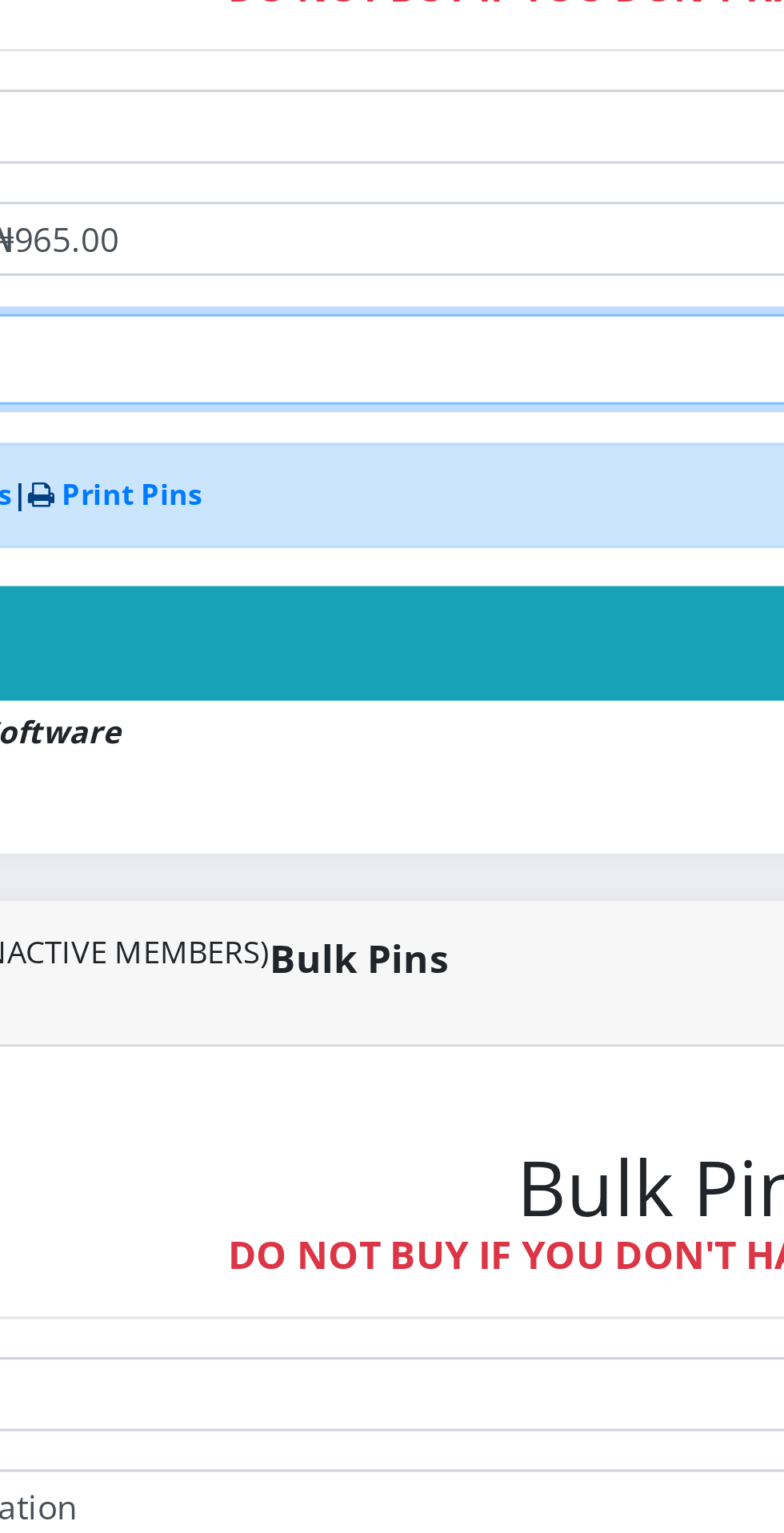
type input "5"
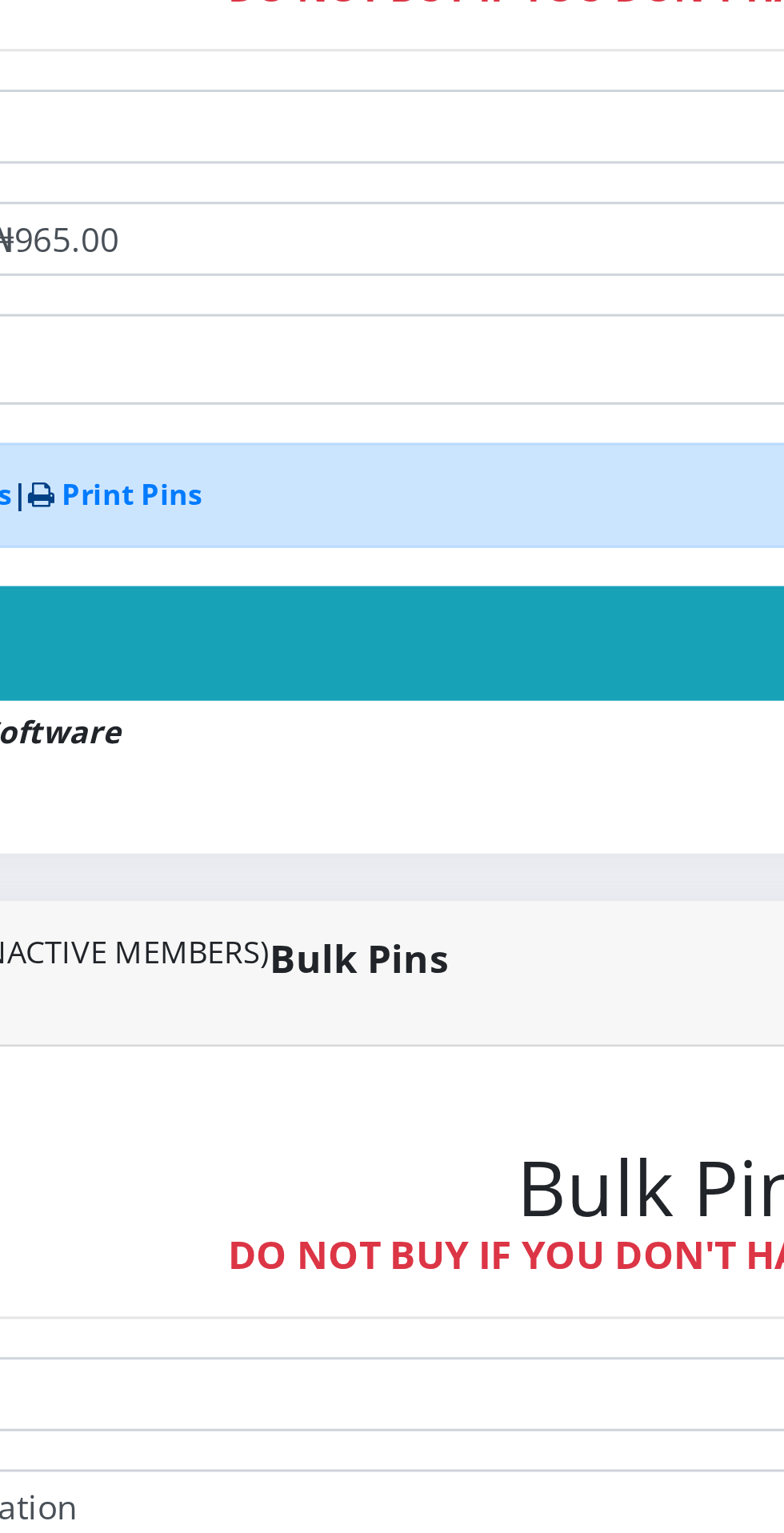
click at [383, 855] on button "Buy Now!" at bounding box center [528, 859] width 828 height 38
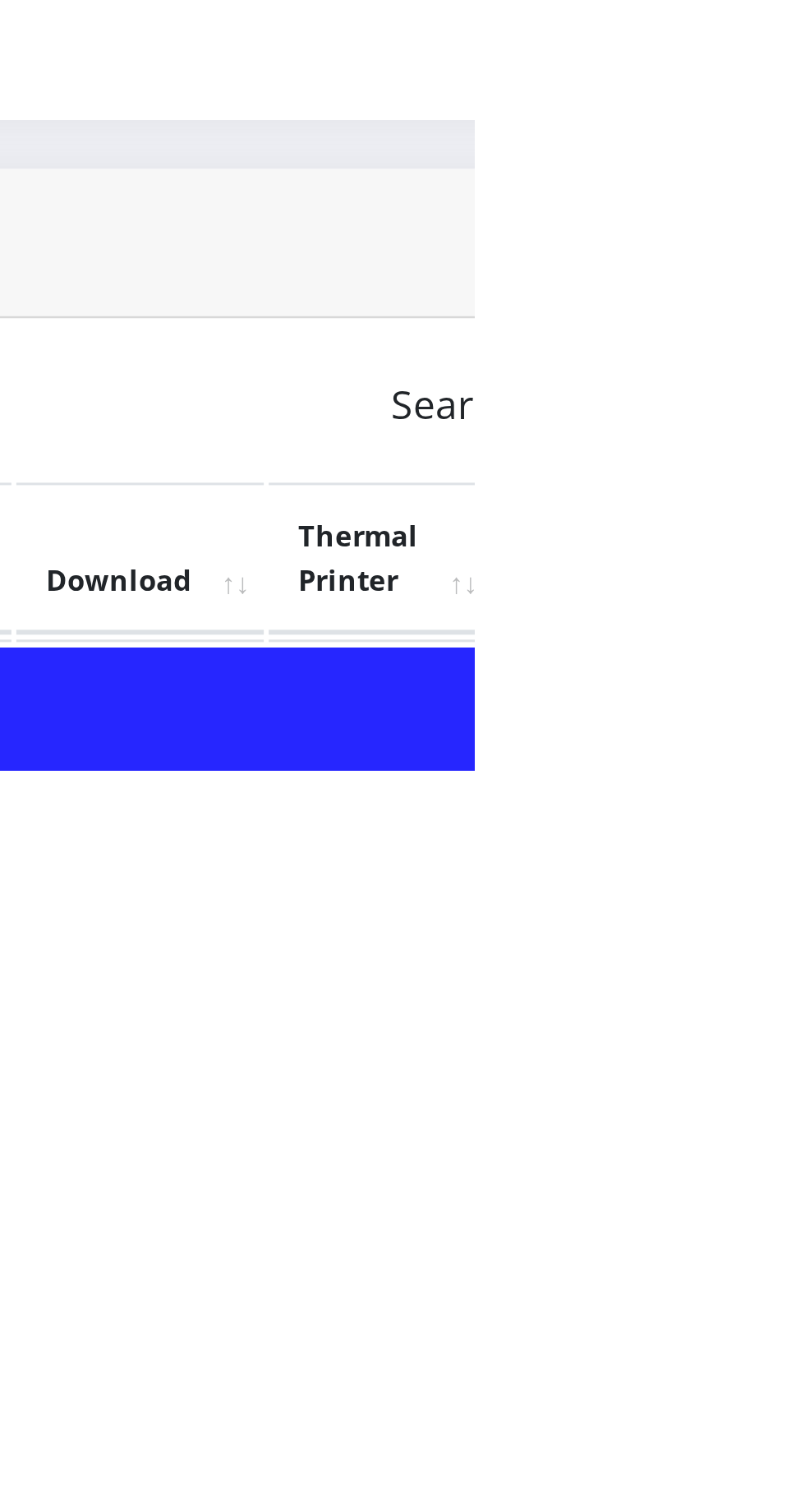
click at [792, 1494] on link "PoS Paper (RawBT)" at bounding box center [769, 1496] width 46 height 31
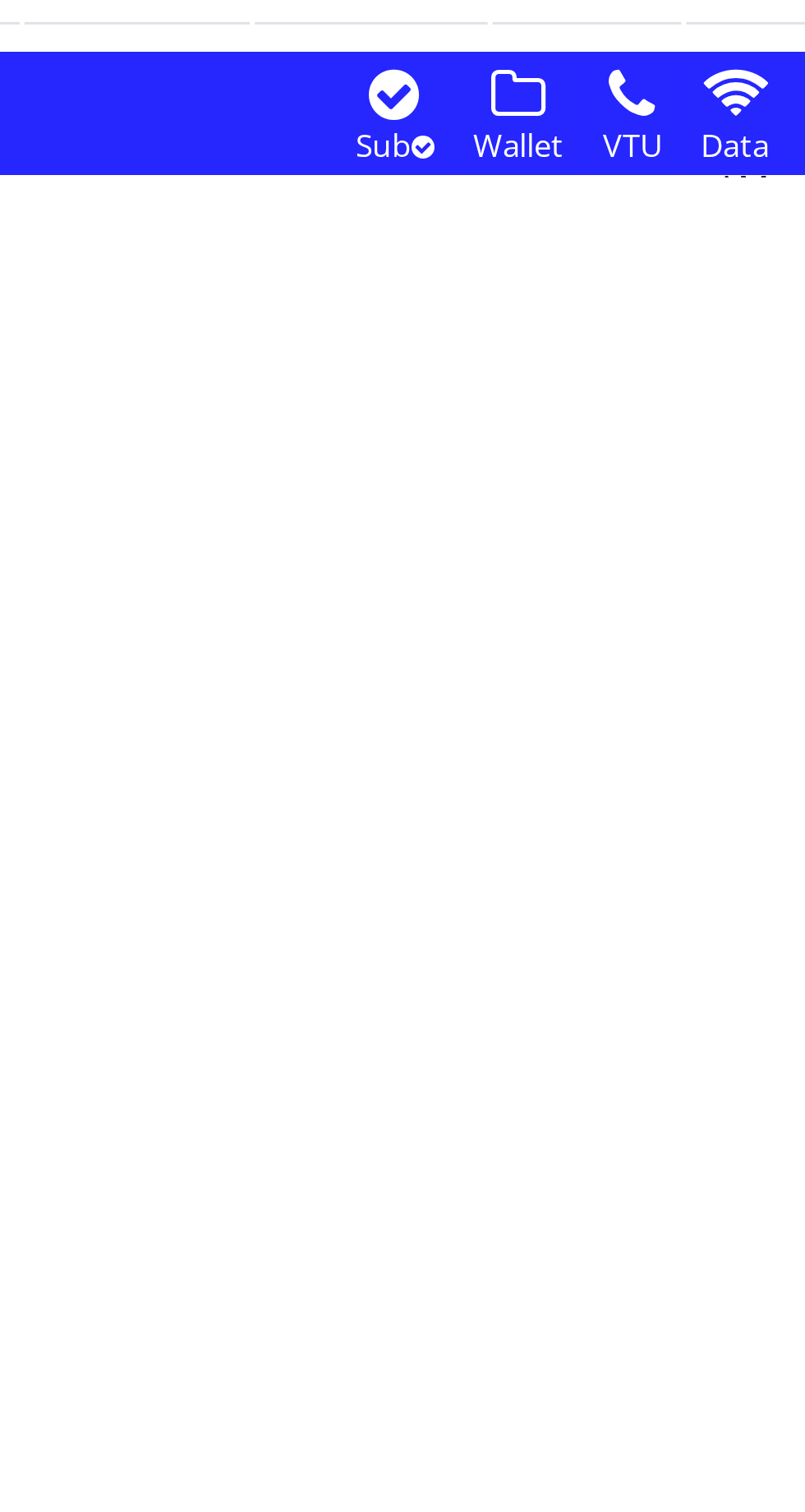
scroll to position [134, 0]
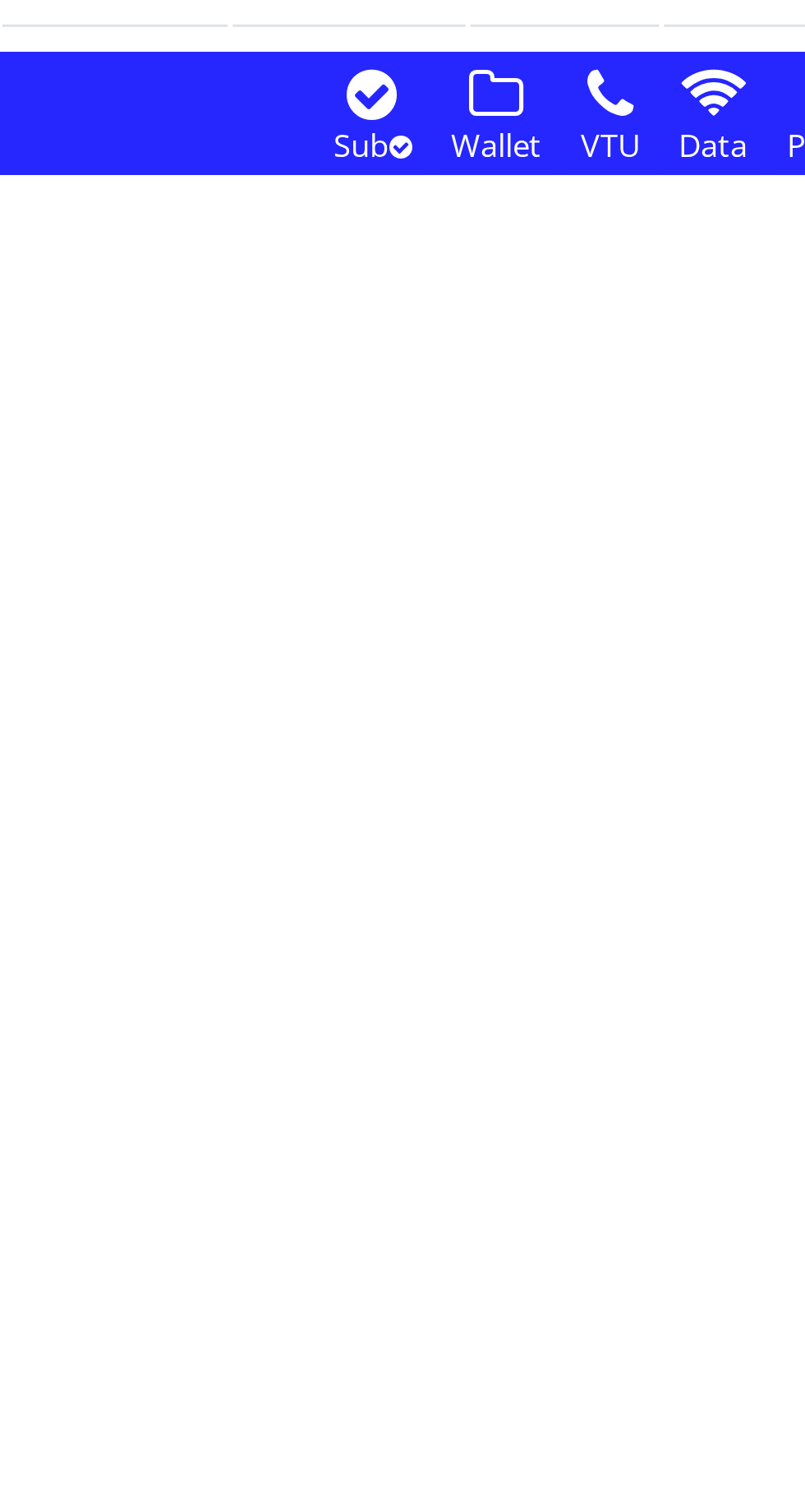
scroll to position [134, 0]
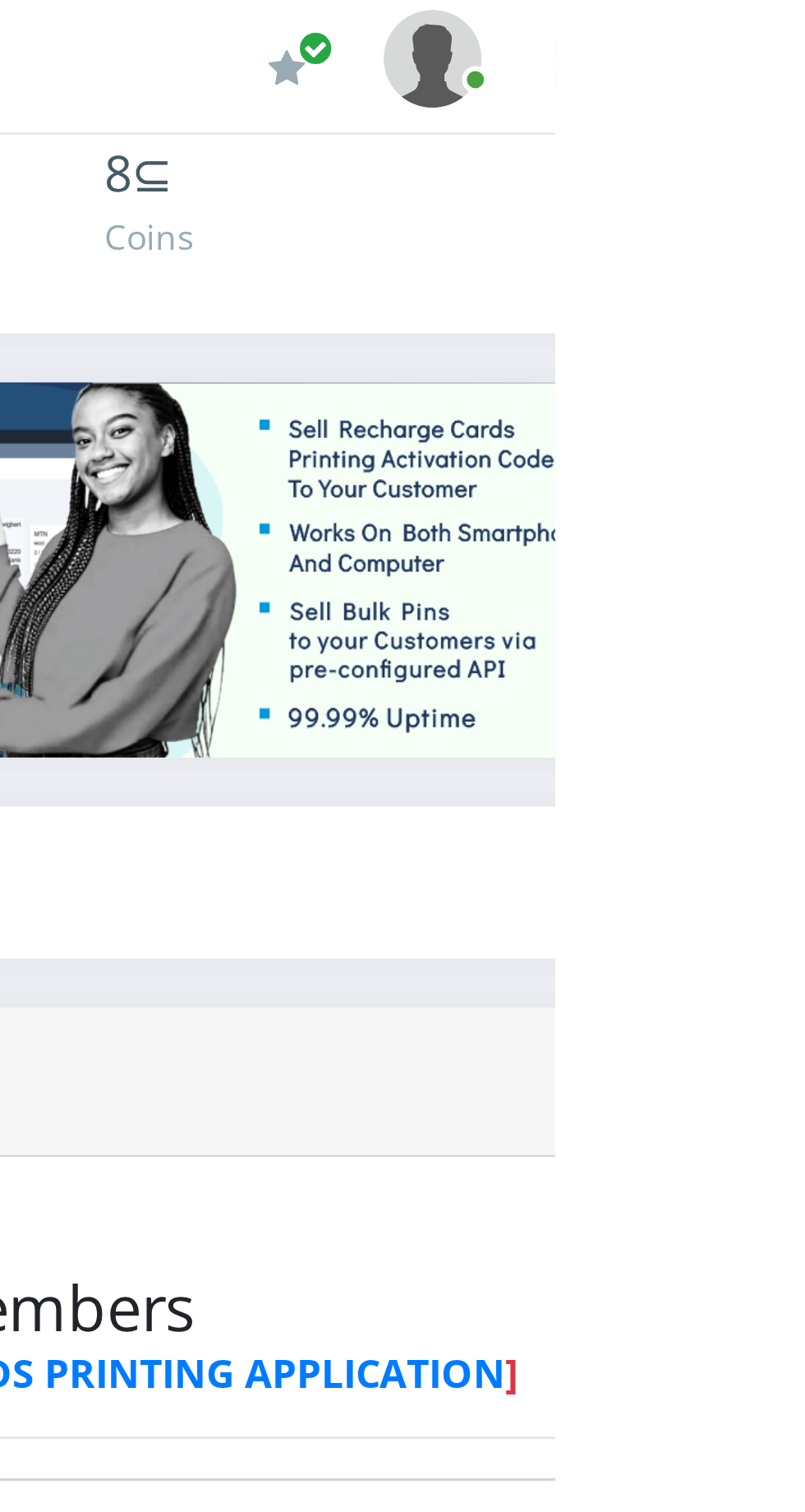
scroll to position [0, 0]
